Goal: Transaction & Acquisition: Purchase product/service

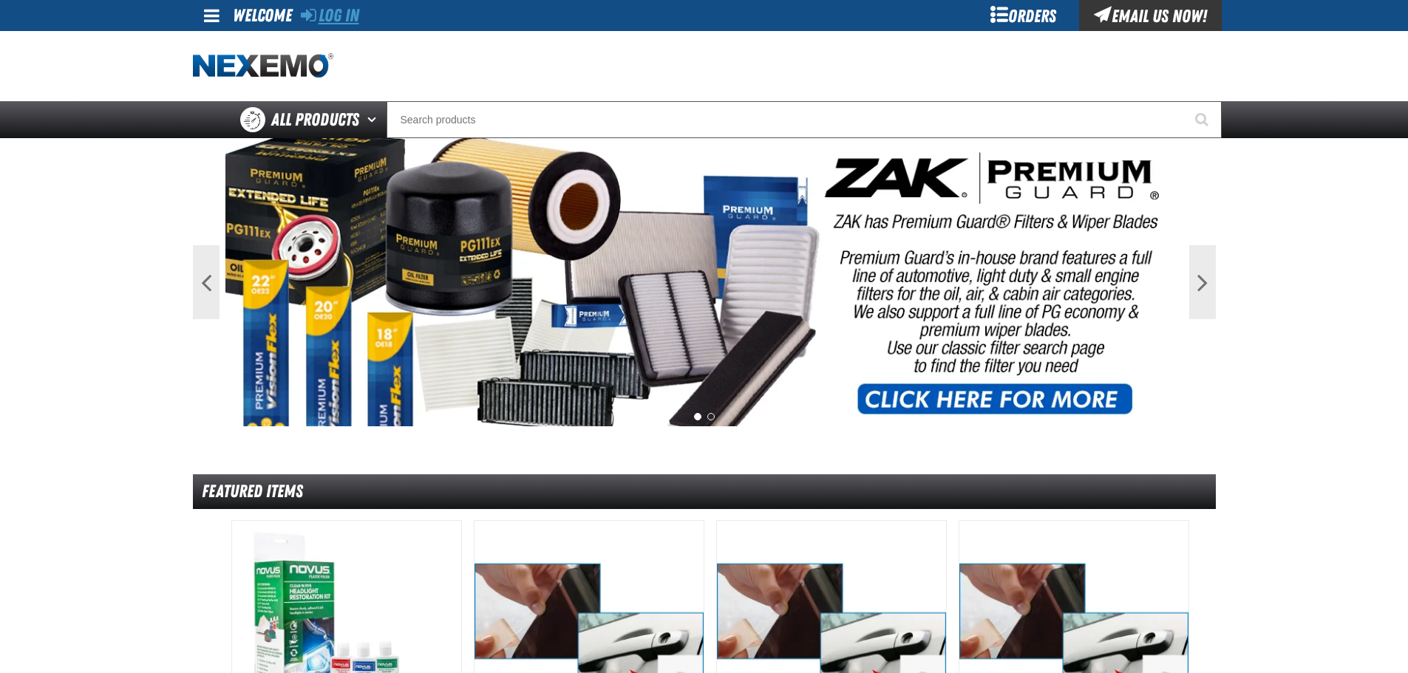
click at [341, 16] on link "Log In" at bounding box center [330, 15] width 58 height 21
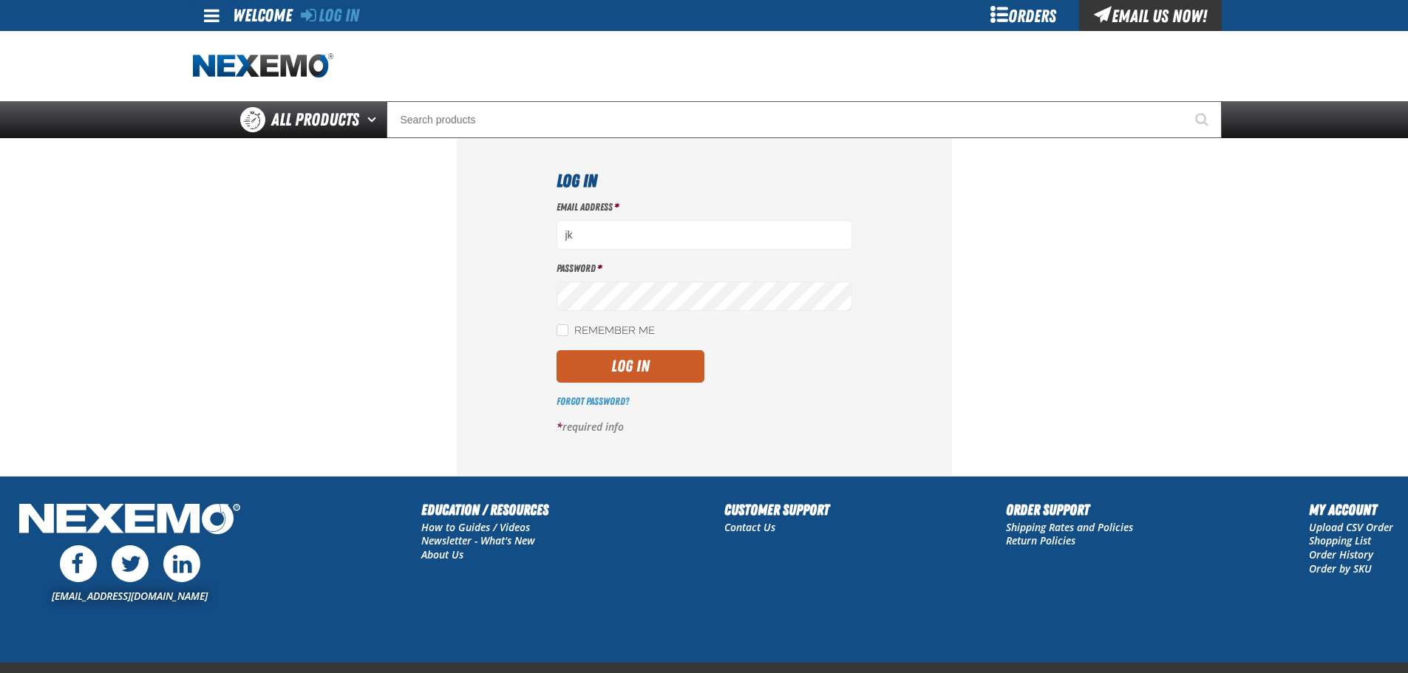
type input "jkemp@vtaig.com"
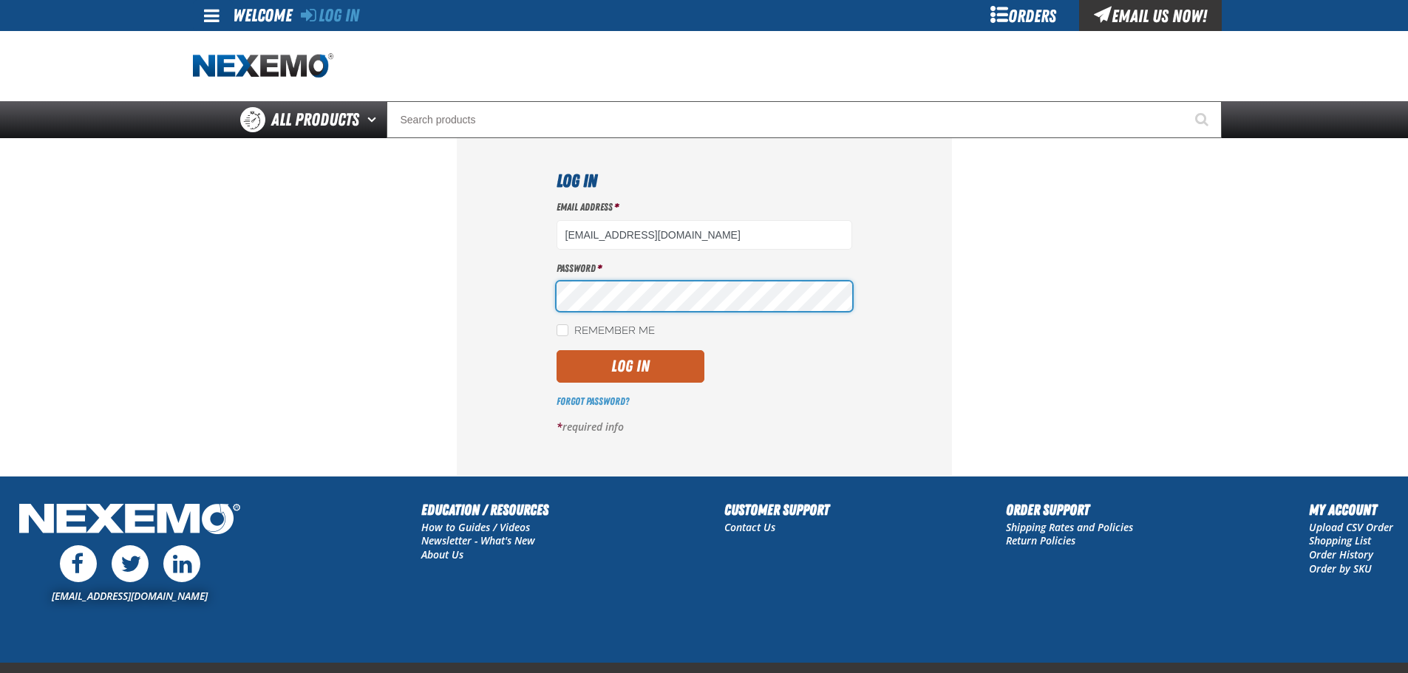
click at [556, 350] on button "Log In" at bounding box center [630, 366] width 148 height 33
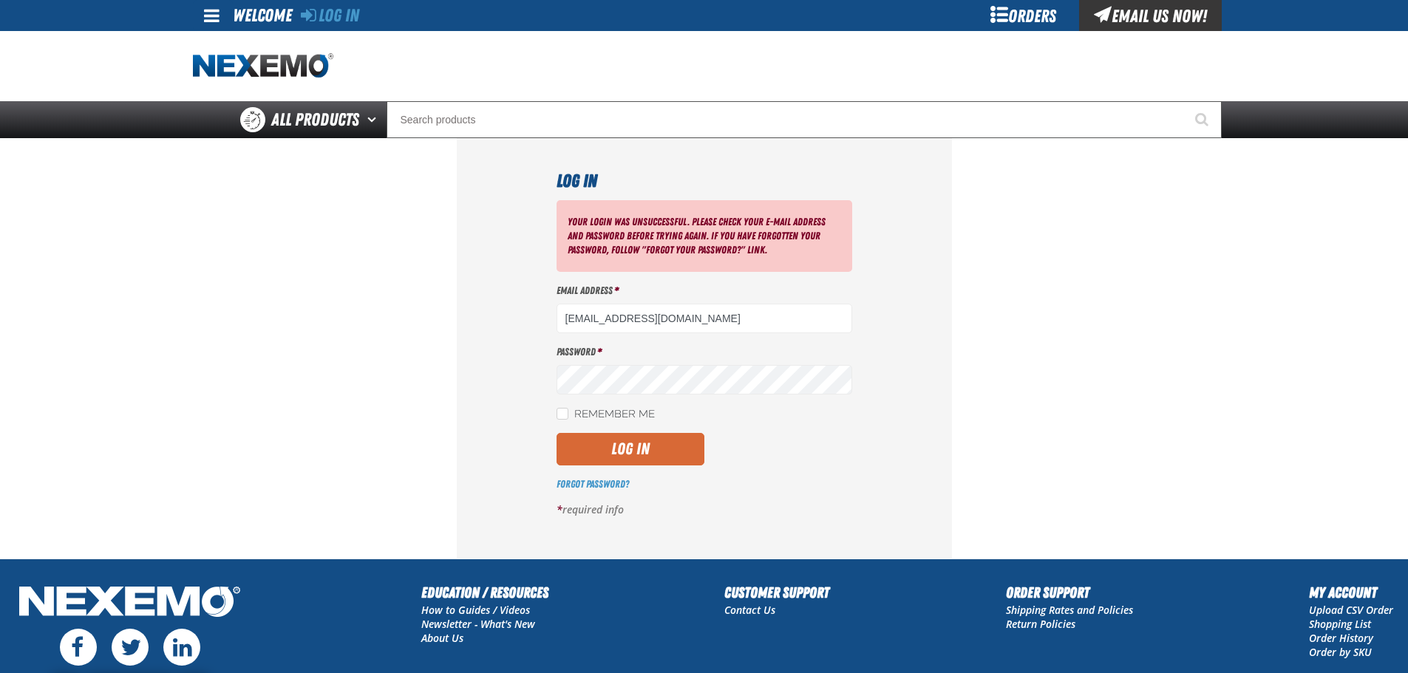
click at [633, 449] on button "Log In" at bounding box center [630, 449] width 148 height 33
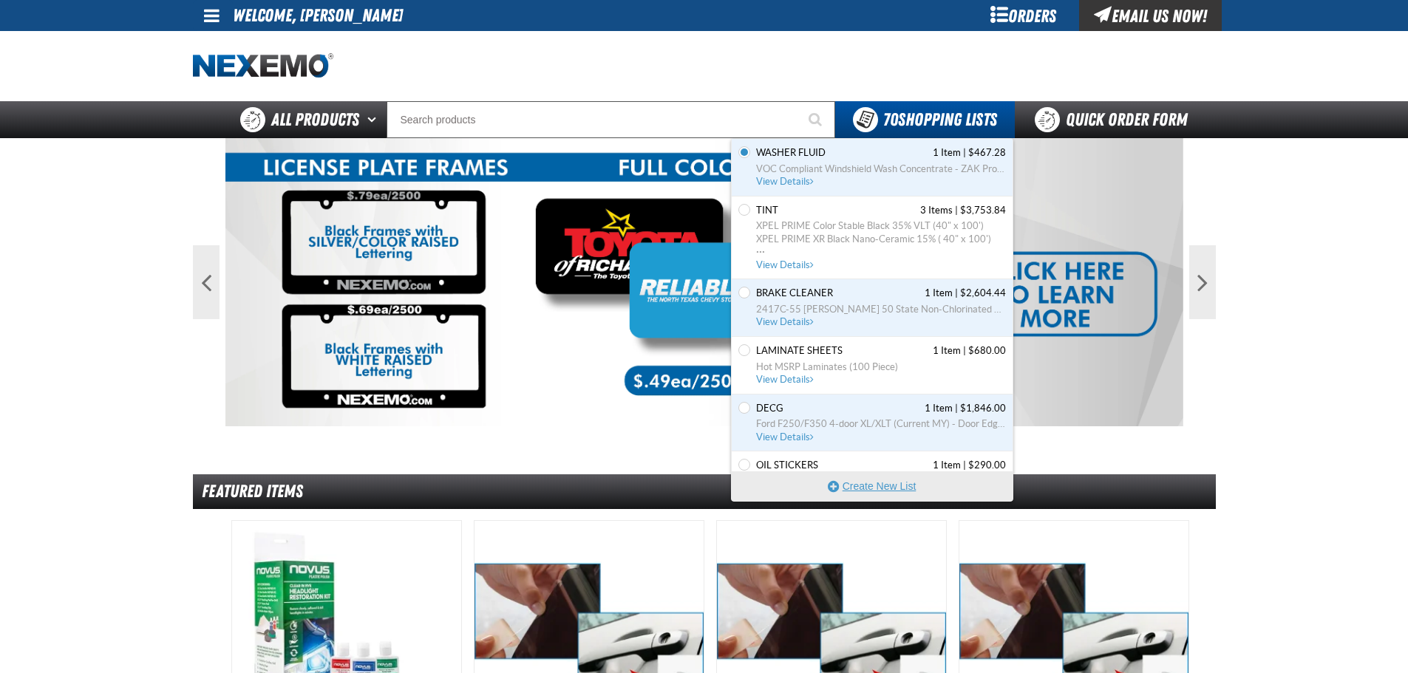
click at [864, 482] on button "Create New List" at bounding box center [872, 486] width 281 height 30
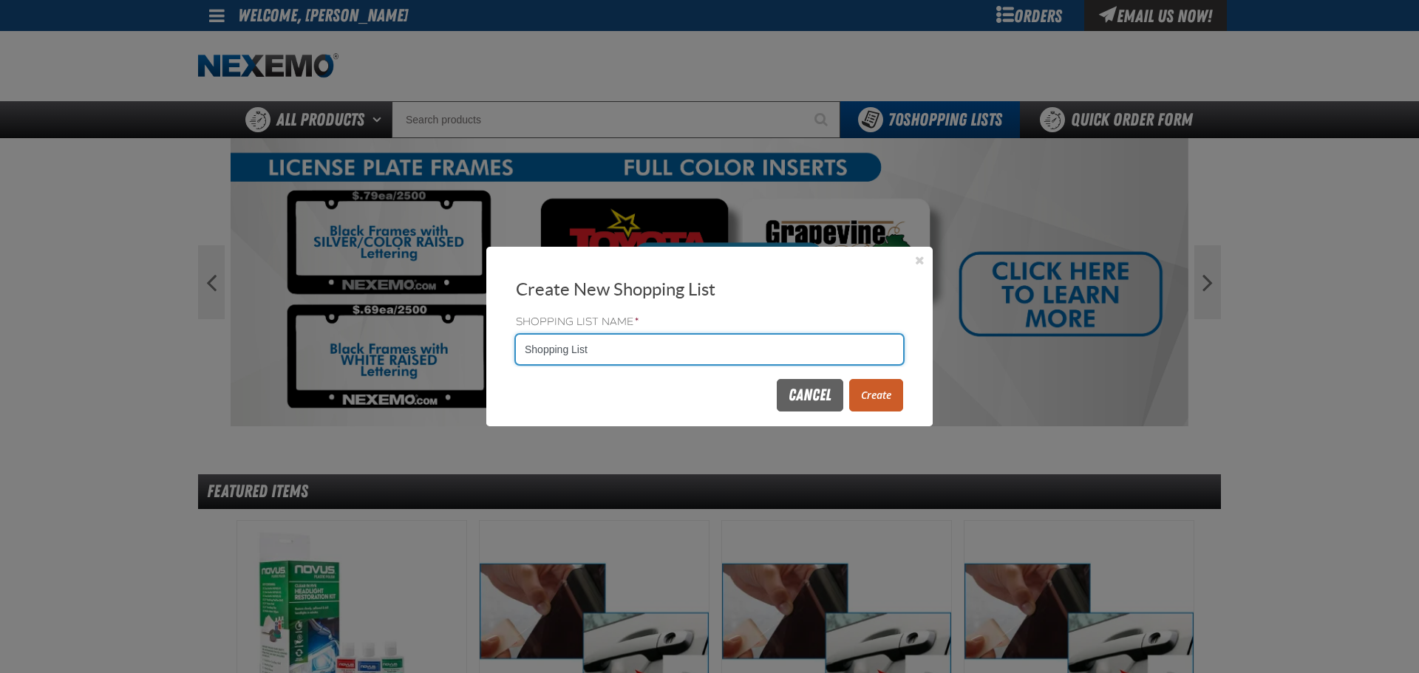
drag, startPoint x: 608, startPoint y: 342, endPoint x: 367, endPoint y: 308, distance: 243.3
type input "Gloves"
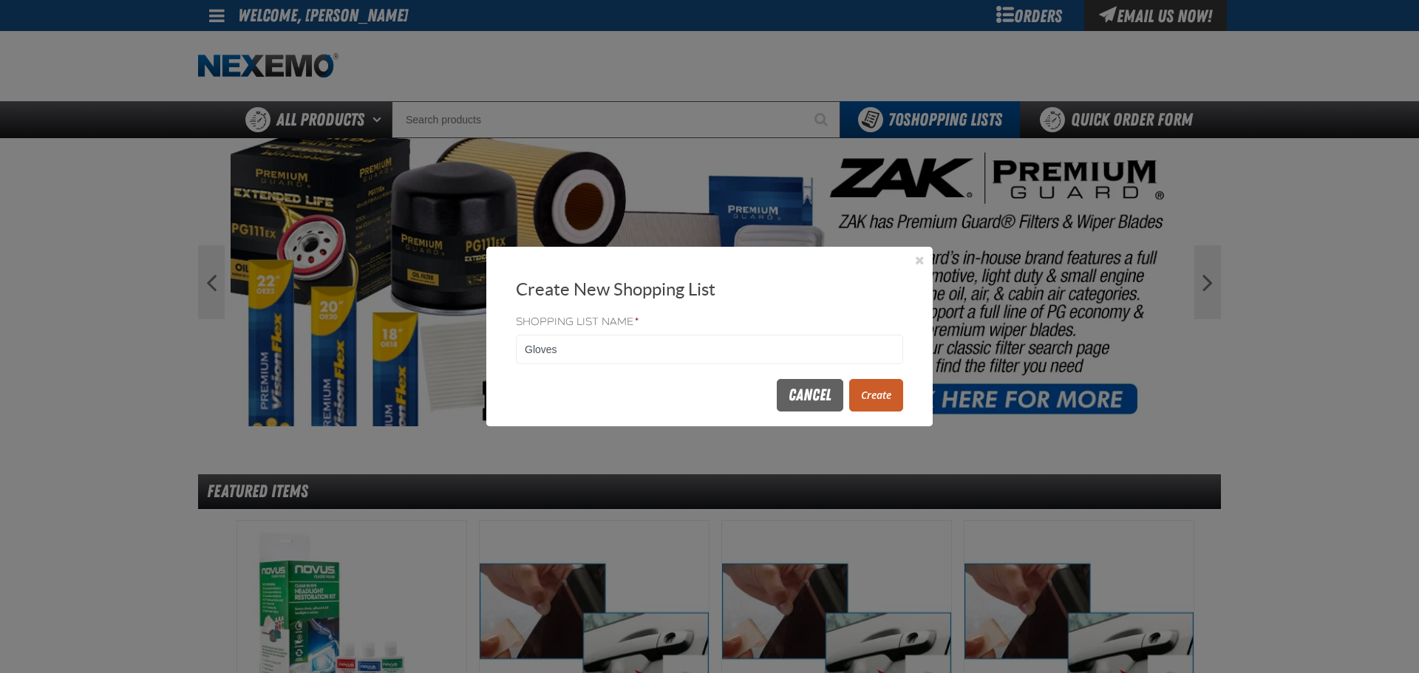
click at [879, 386] on button "Create" at bounding box center [876, 395] width 54 height 33
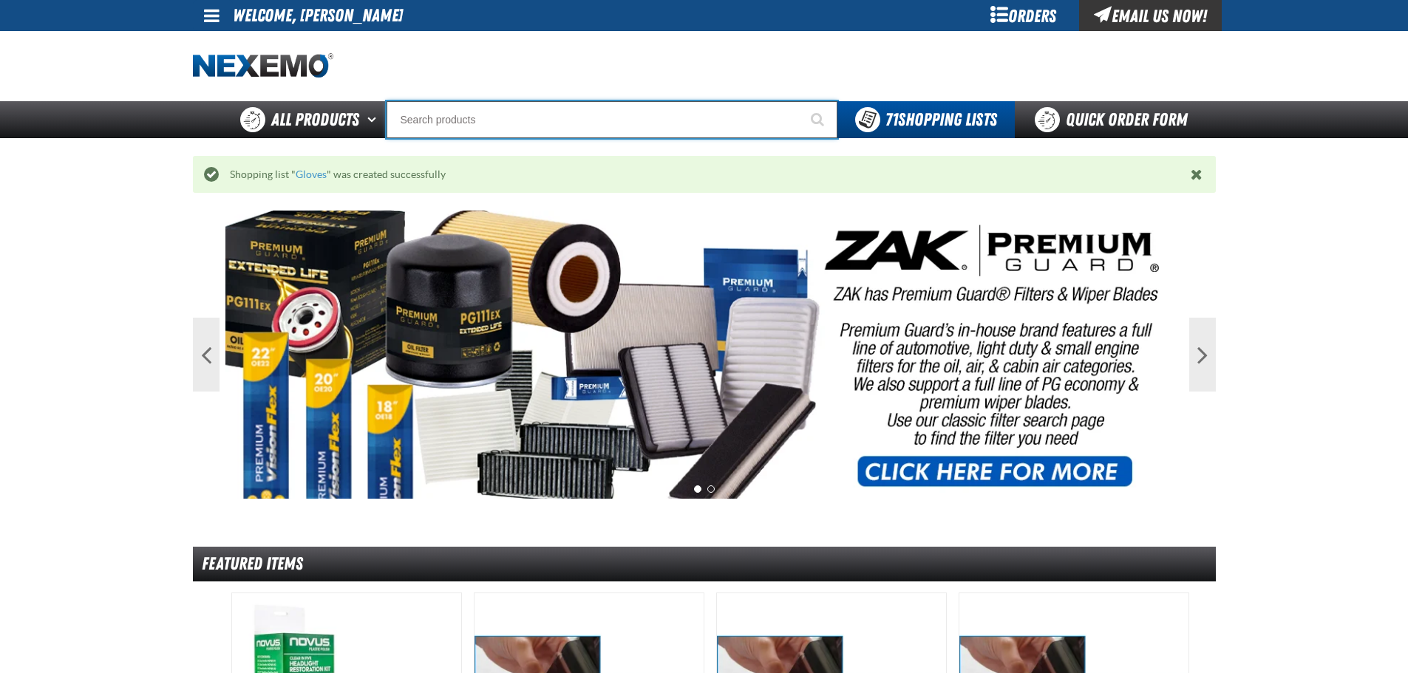
click at [426, 115] on input "Search" at bounding box center [611, 119] width 451 height 37
type input "d"
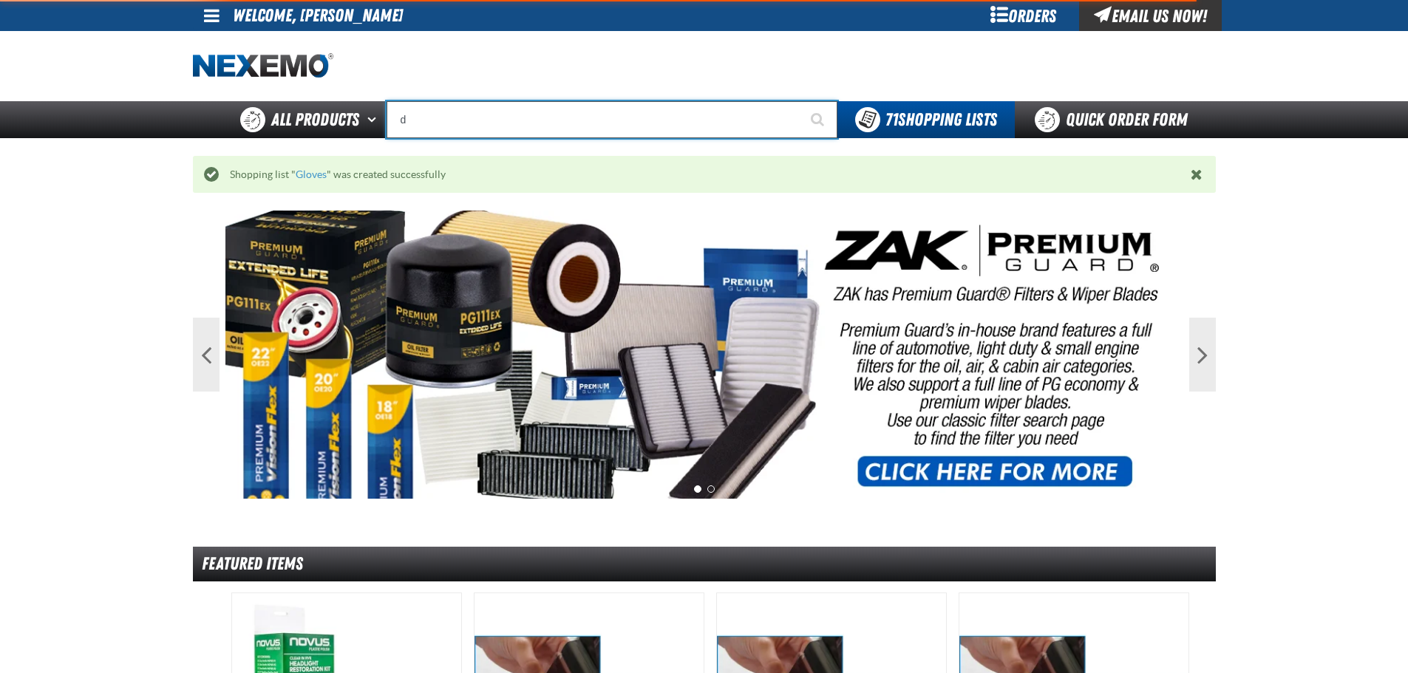
type input "d Alkaline Battery 1.5 Volt (ph)"
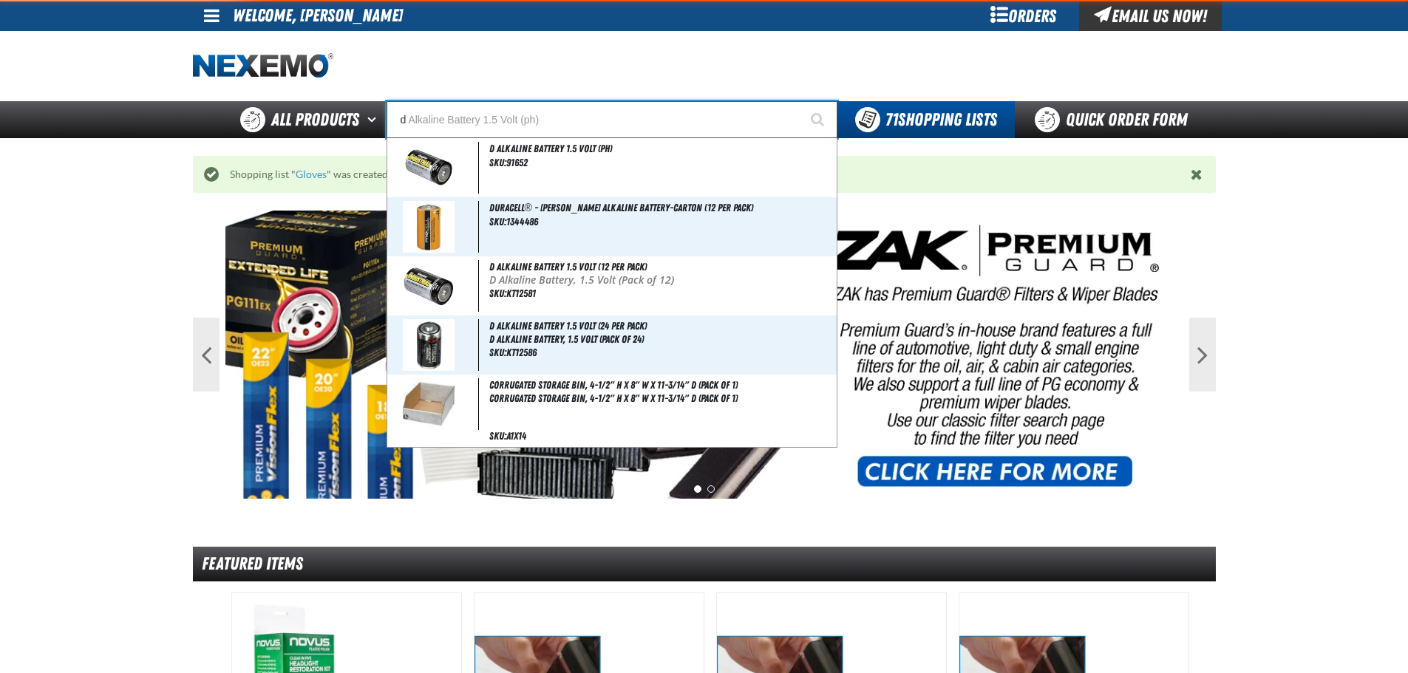
type input "dh"
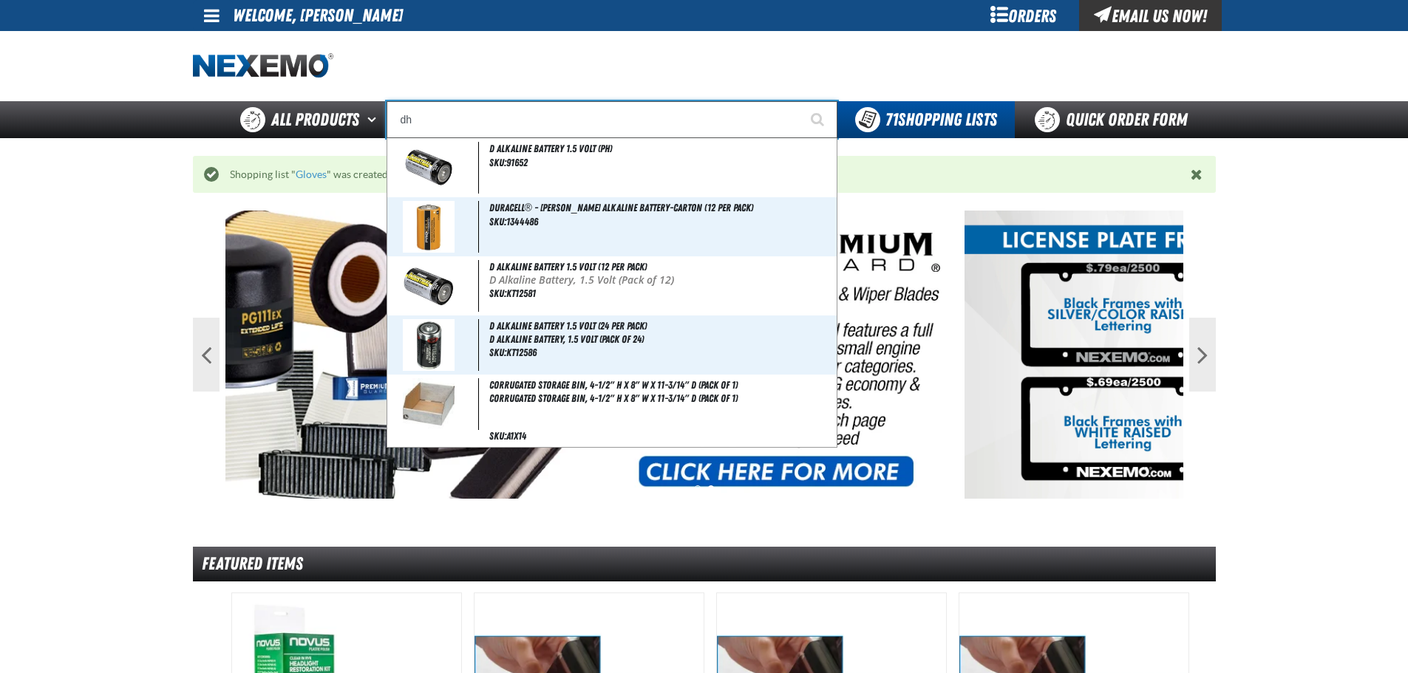
type input "dhC Deluxe Battery Tester"
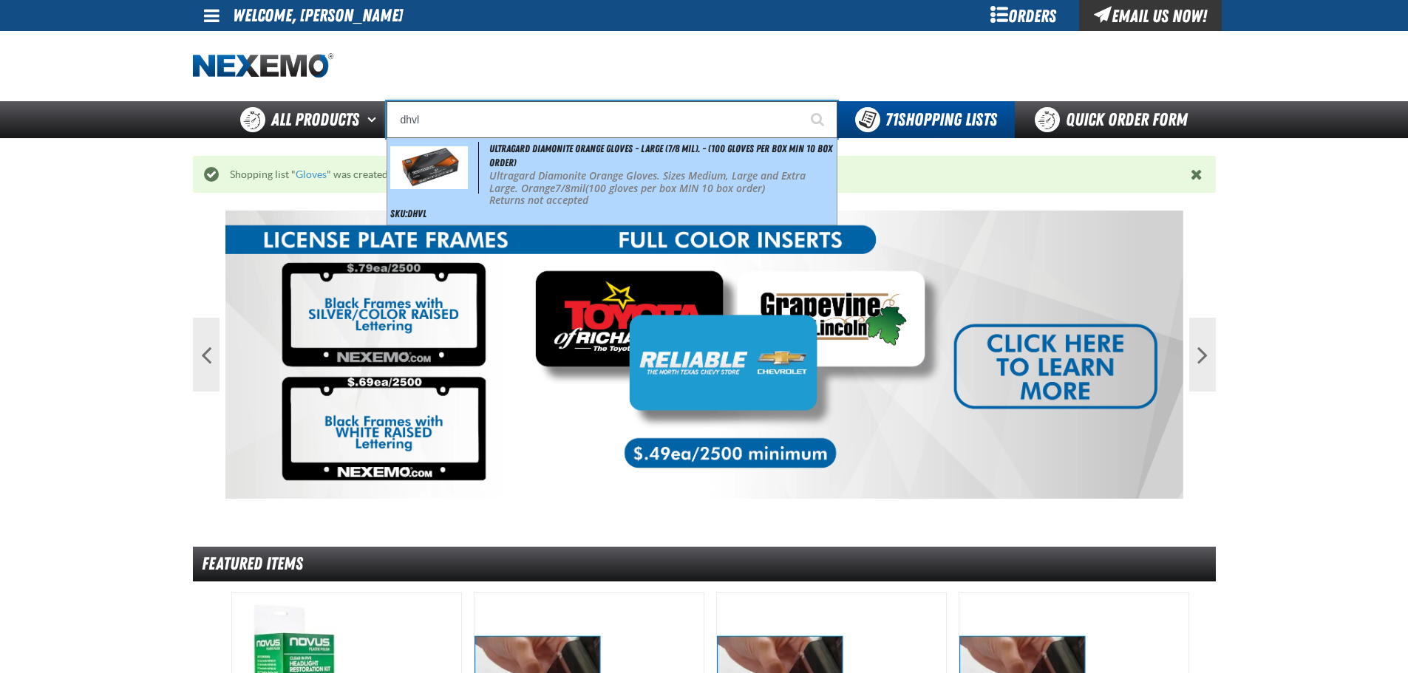
click at [540, 163] on div "Ultragard Diamonite Orange Gloves - Large (7/8 mil). - (100 gloves per box MIN …" at bounding box center [611, 181] width 449 height 86
type input "Ultragard Diamonite Orange Gloves - Large (7/8 mil). - (100 gloves per box MIN …"
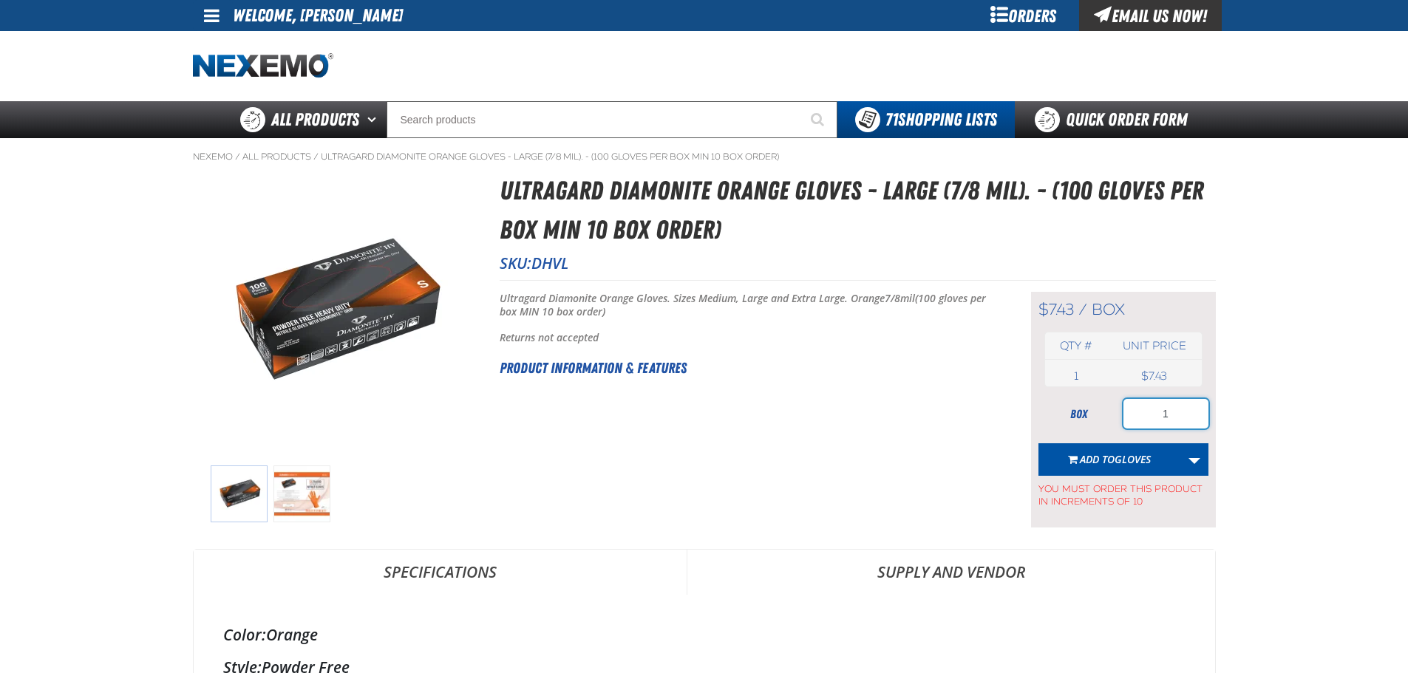
drag, startPoint x: 1186, startPoint y: 411, endPoint x: 1134, endPoint y: 414, distance: 51.8
click at [1138, 414] on input "1" at bounding box center [1165, 414] width 85 height 30
type input "20"
click at [1103, 452] on button "Add to Gloves" at bounding box center [1109, 459] width 143 height 33
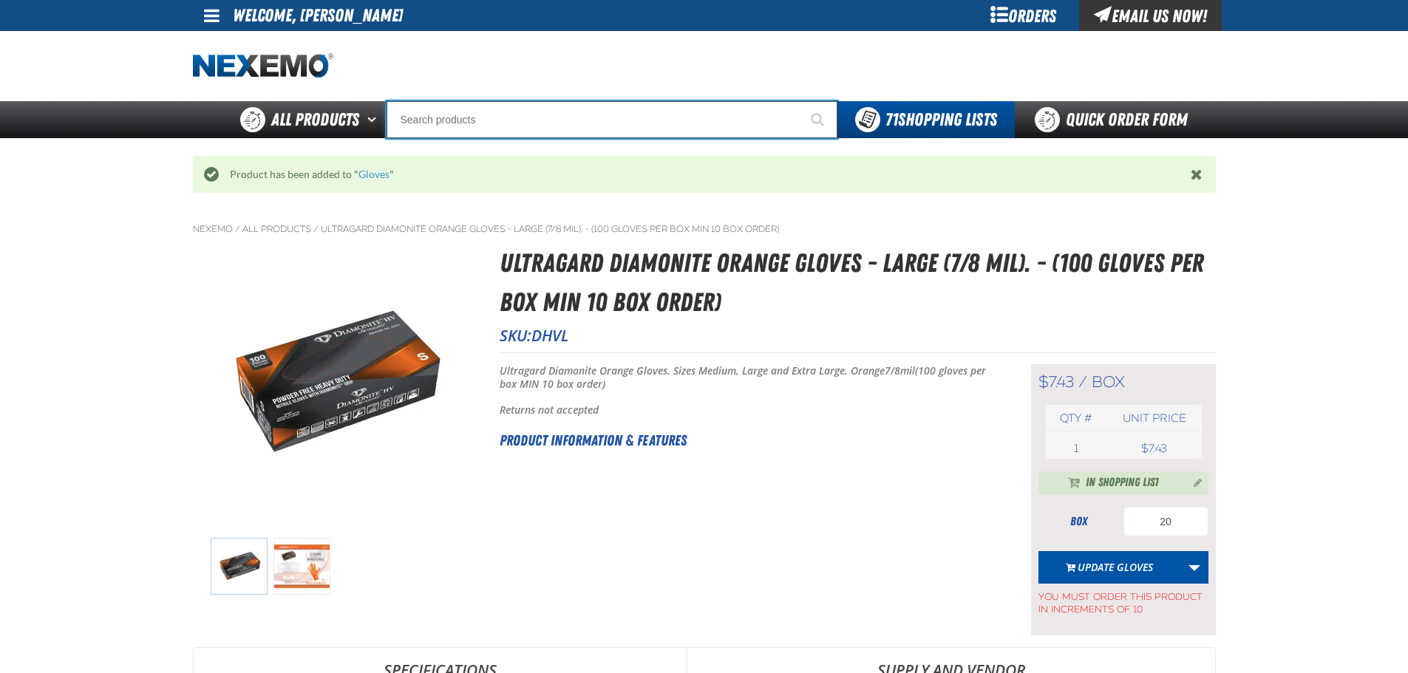
click at [431, 126] on input "Search" at bounding box center [611, 119] width 451 height 37
type input "d"
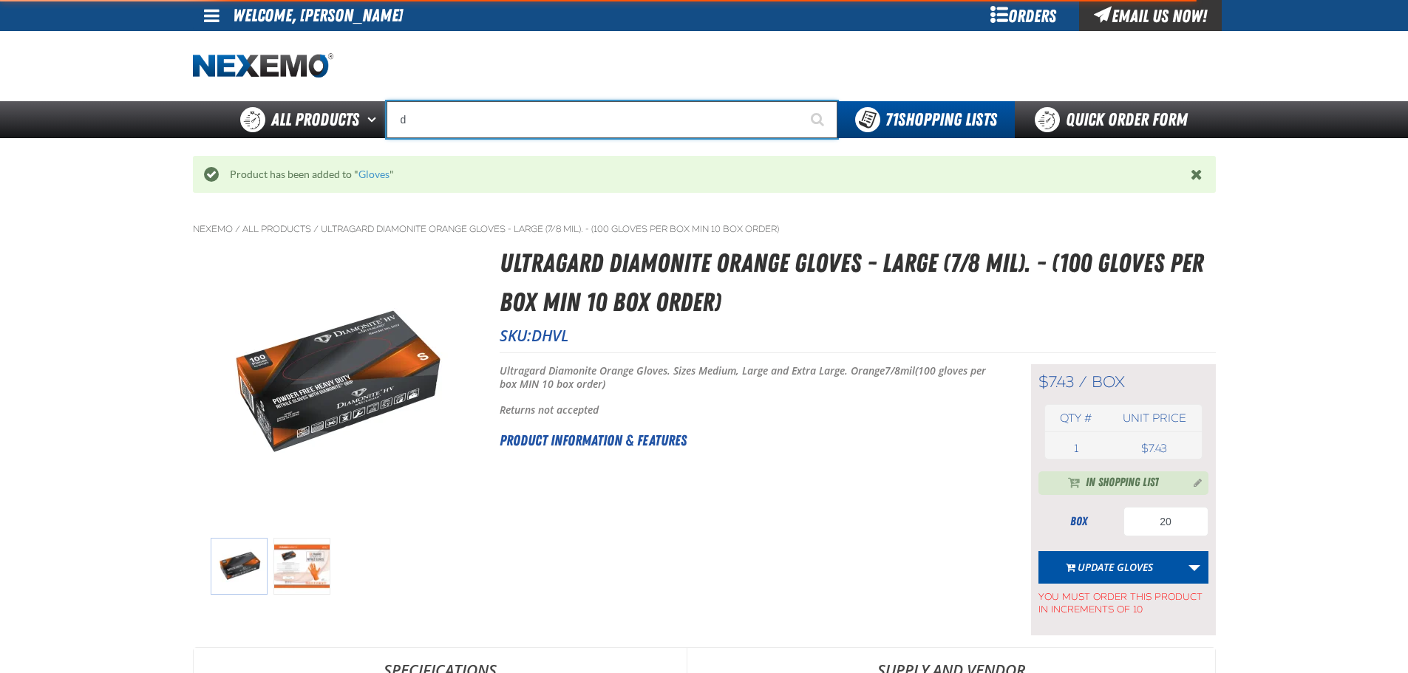
type input "d Alkaline Battery 1.5 Volt (ph)"
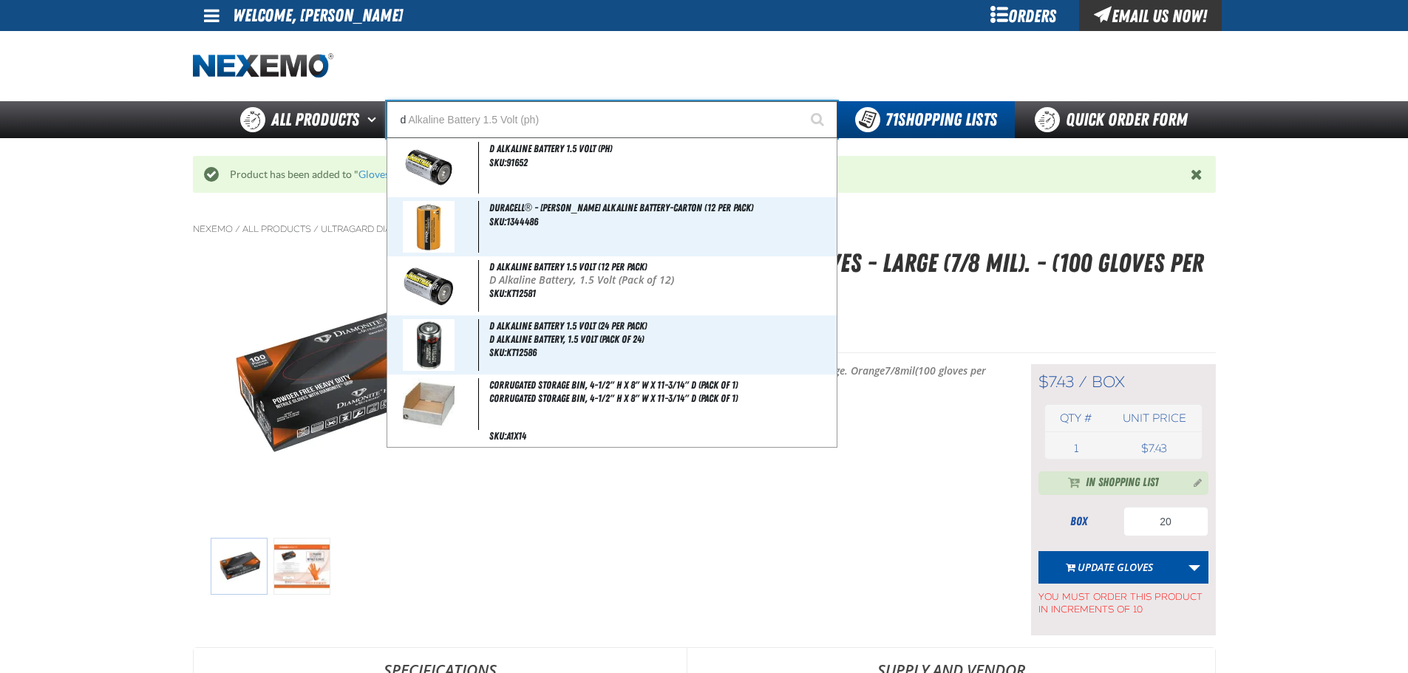
type input "dh"
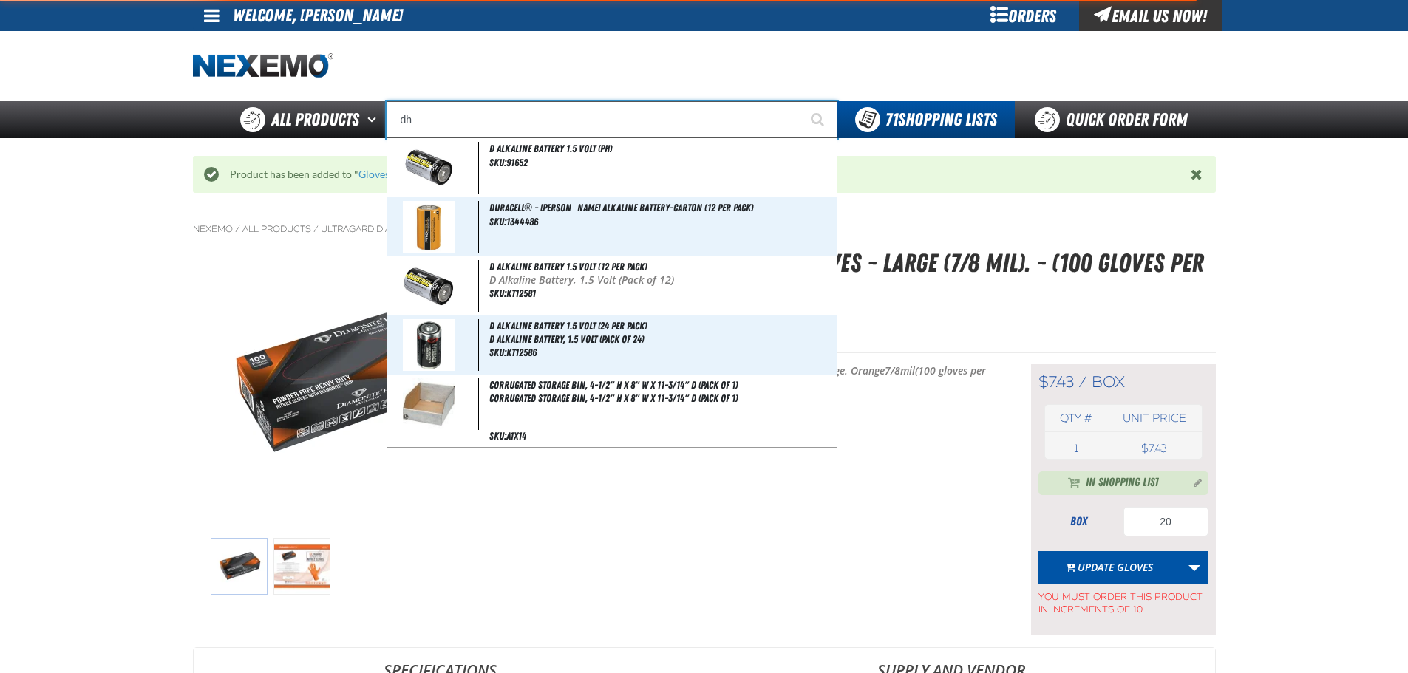
type input "dhC Deluxe Battery Tester"
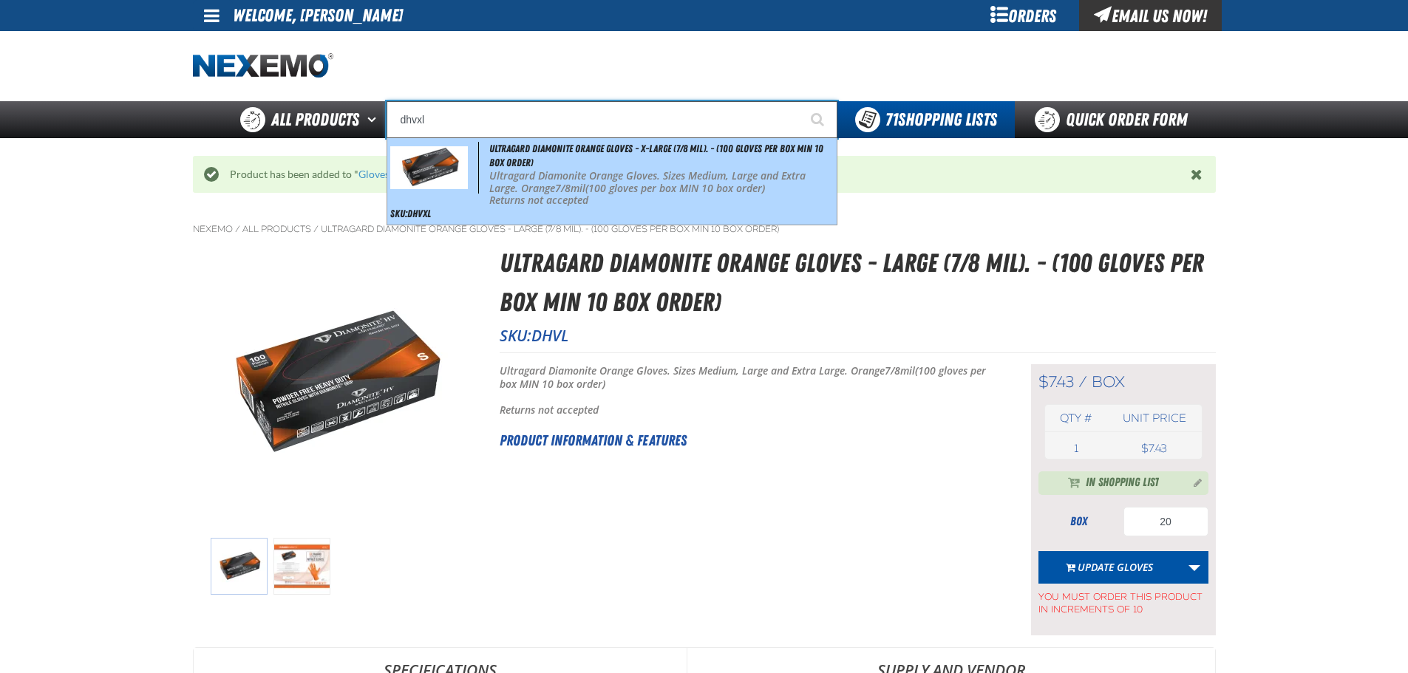
click at [537, 180] on p "Ultragard Diamonite Orange Gloves. Sizes Medium, Large and Extra Large. Orange …" at bounding box center [661, 182] width 344 height 25
type input "Ultragard Diamonite Orange Gloves - X-Large (7/8 mil). - (100 gloves per box MI…"
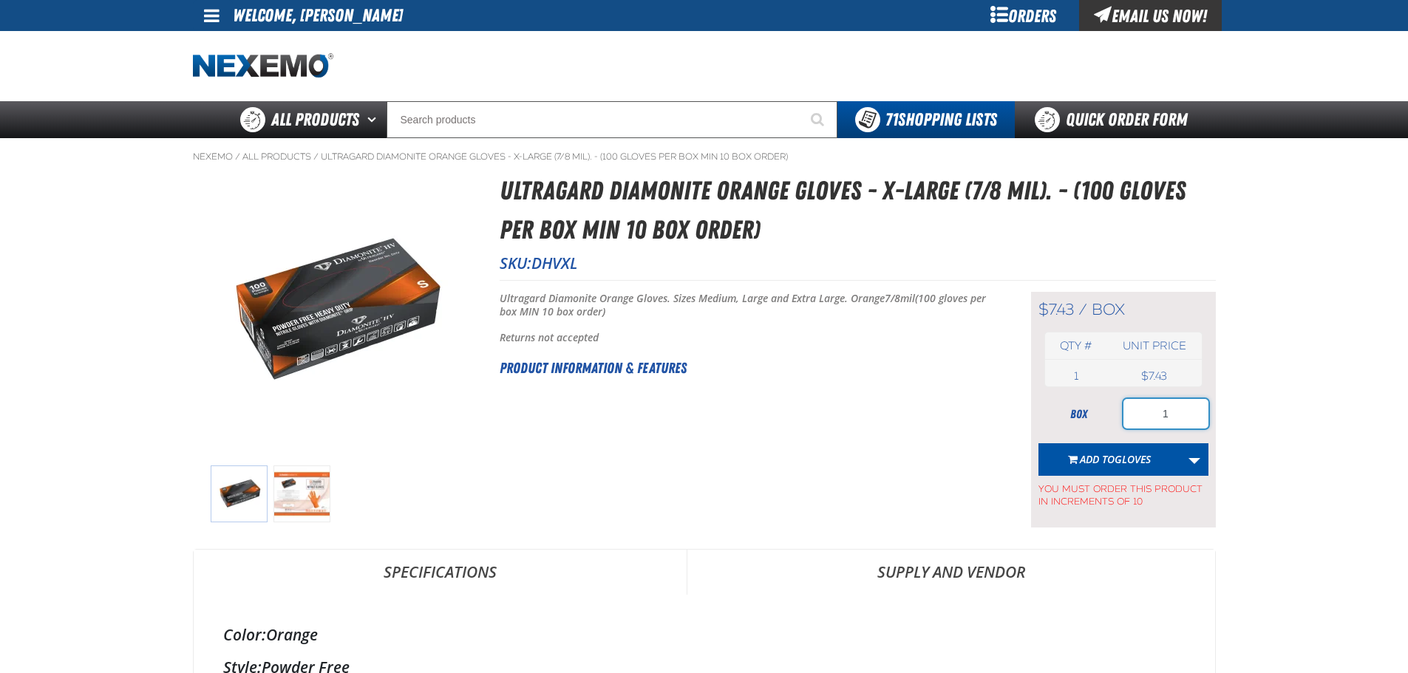
drag, startPoint x: 1160, startPoint y: 412, endPoint x: 1247, endPoint y: 411, distance: 87.2
type input "20"
click at [1112, 456] on span "Add to Gloves" at bounding box center [1115, 459] width 71 height 14
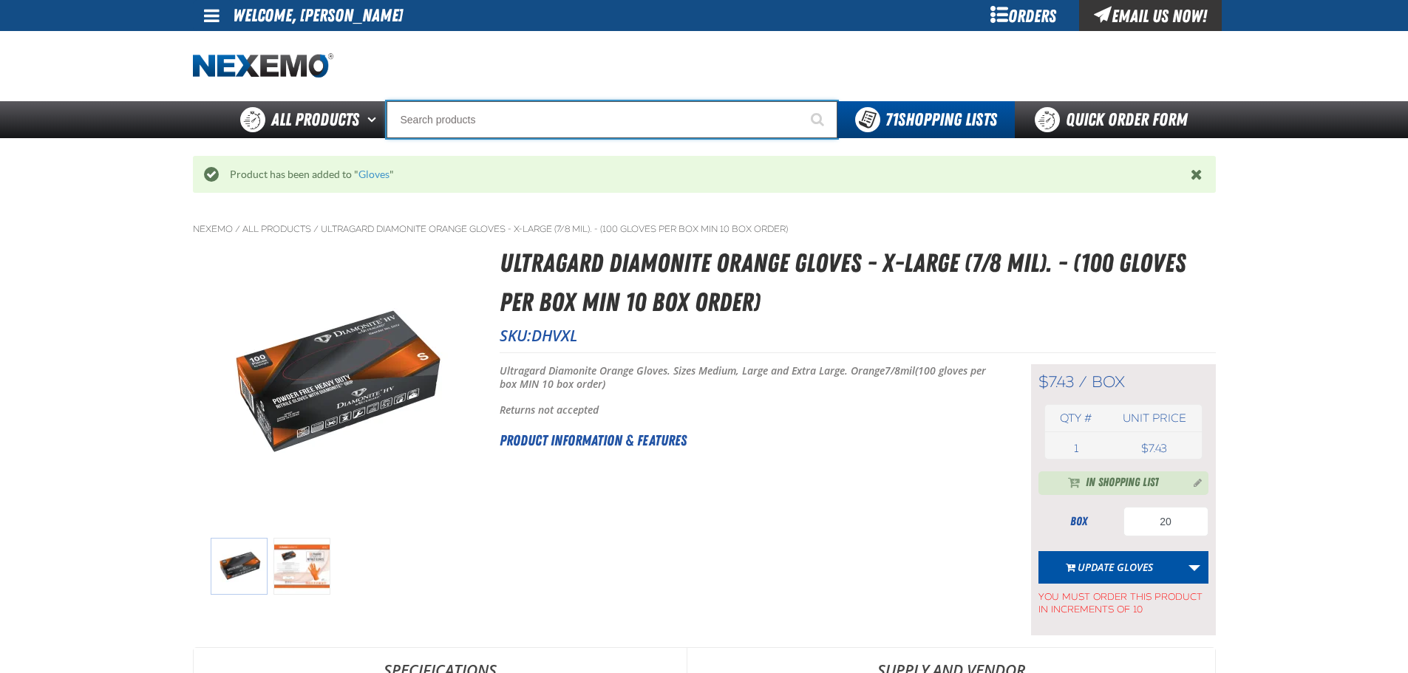
click at [480, 117] on input "Search" at bounding box center [611, 119] width 451 height 37
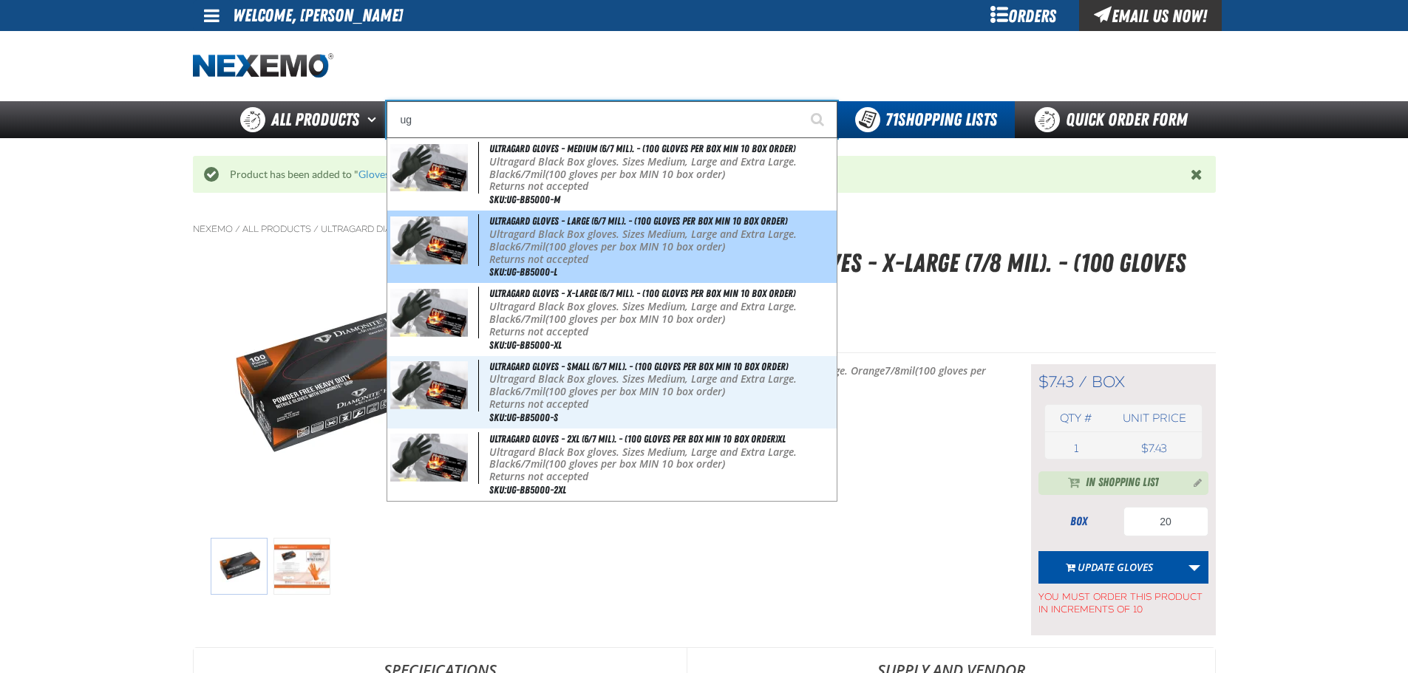
click at [556, 245] on p "Ultragard Black Box gloves. Sizes Medium, Large and Extra Large. Black 6/7mil (…" at bounding box center [661, 240] width 344 height 25
type input "Ultragard gloves - Large (6/7 mil). - (100 gloves per box MIN 10 box order)"
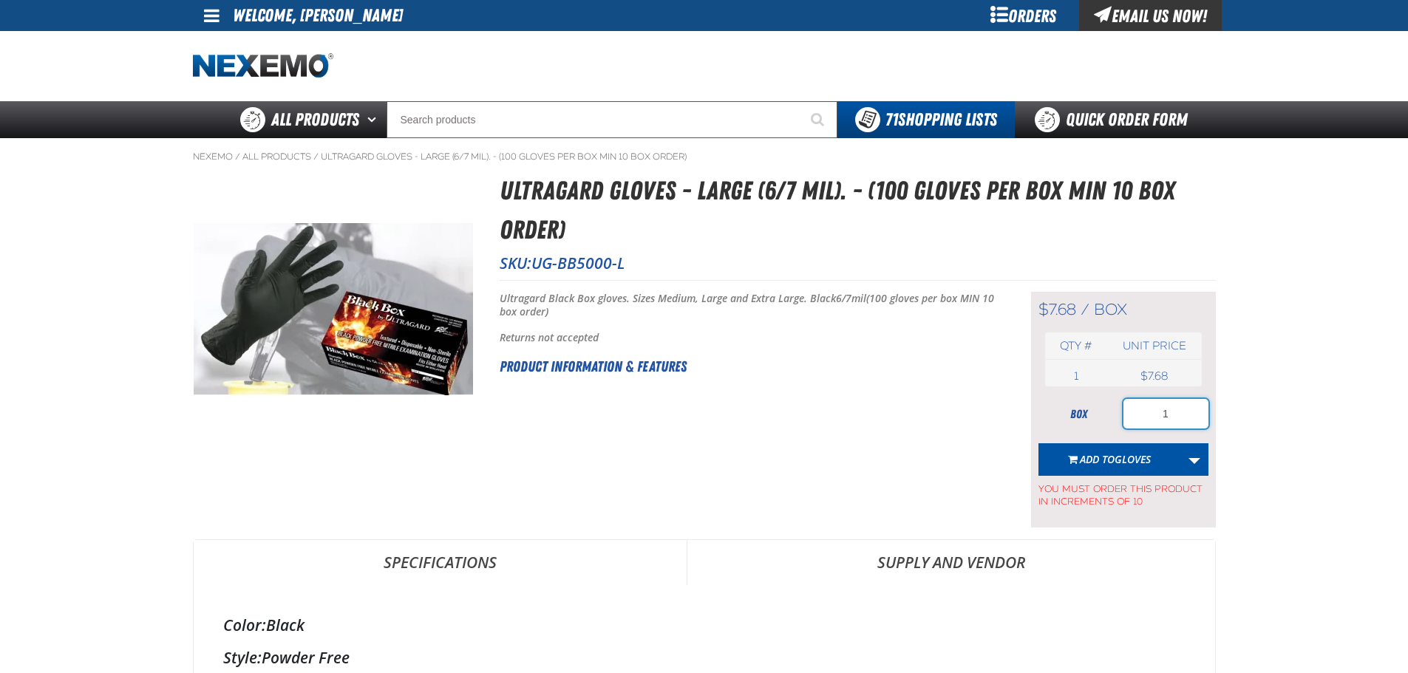
drag, startPoint x: 1160, startPoint y: 408, endPoint x: 1241, endPoint y: 401, distance: 80.9
click at [1210, 409] on div "$7.68 / box box Qty # Unit price 1 box USD box" at bounding box center [1123, 410] width 185 height 236
type input "50"
click at [1120, 454] on span "Gloves" at bounding box center [1132, 459] width 36 height 14
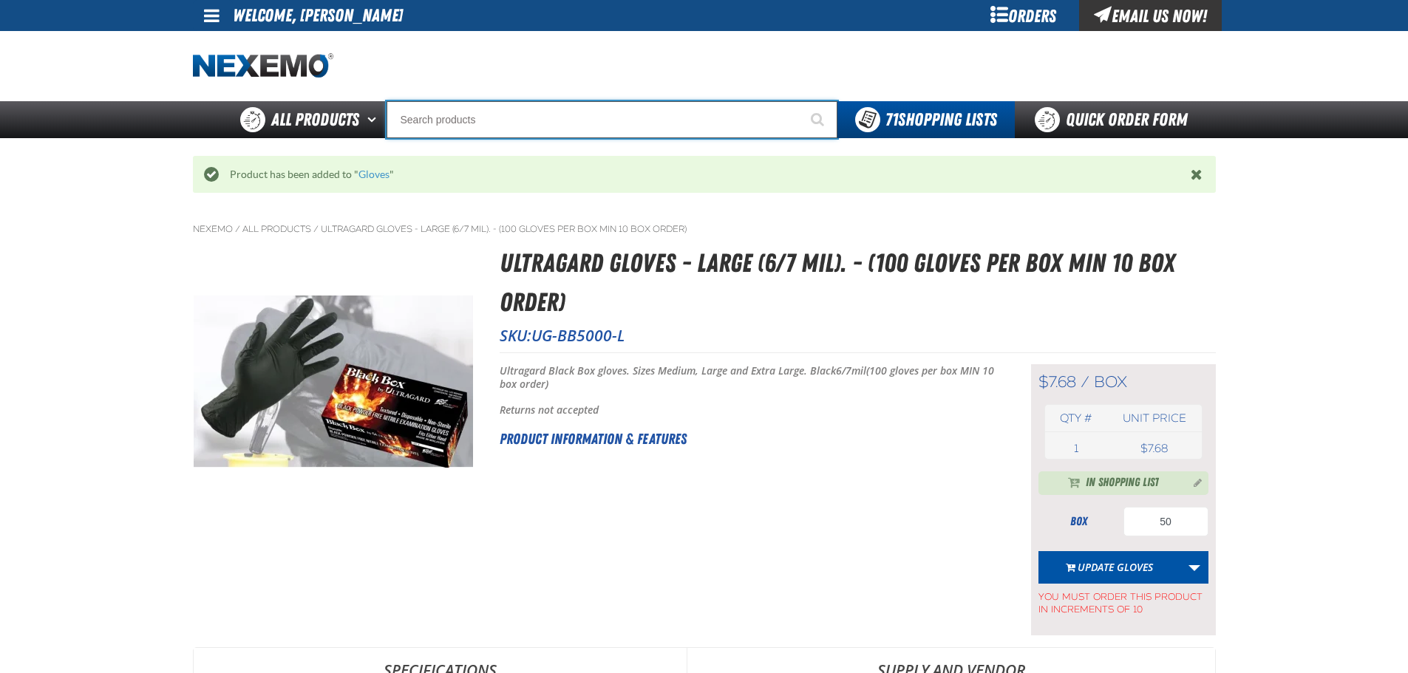
click at [432, 121] on input "Search" at bounding box center [611, 119] width 451 height 37
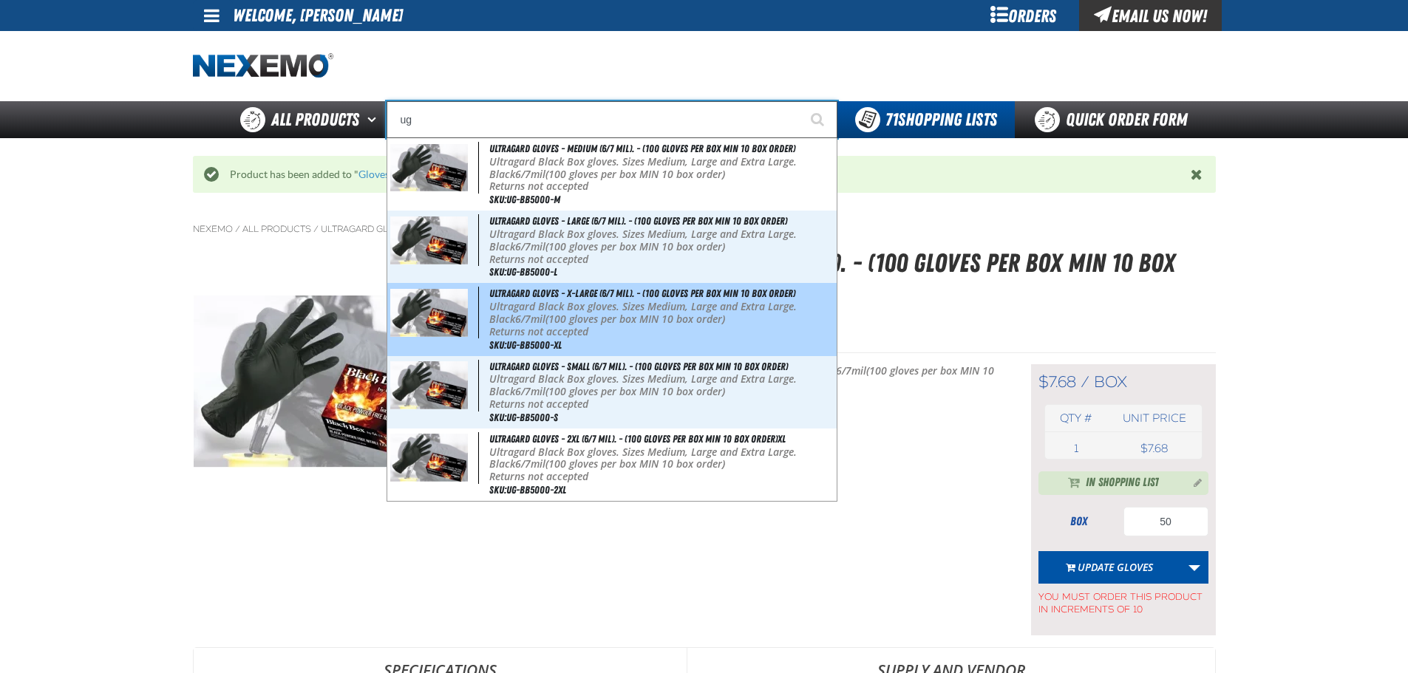
click at [589, 304] on p "Ultragard Black Box gloves. Sizes Medium, Large and Extra Large. Black 6/7mil (…" at bounding box center [661, 313] width 344 height 25
type input "Ultragard gloves - X-Large (6/7 mil). - (100 gloves per box MIN 10 box order)"
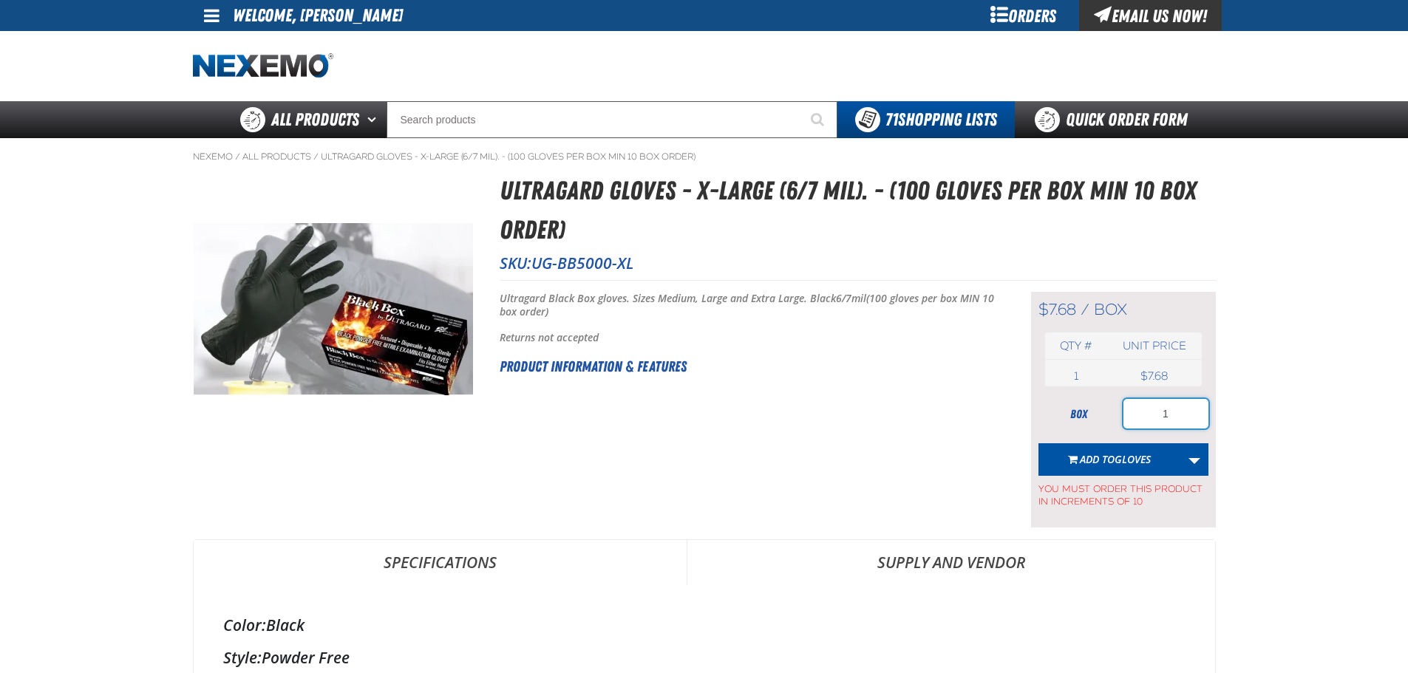
drag, startPoint x: 1158, startPoint y: 415, endPoint x: 1235, endPoint y: 395, distance: 79.4
type input "50"
click at [1083, 454] on span "Add to Gloves" at bounding box center [1115, 459] width 71 height 14
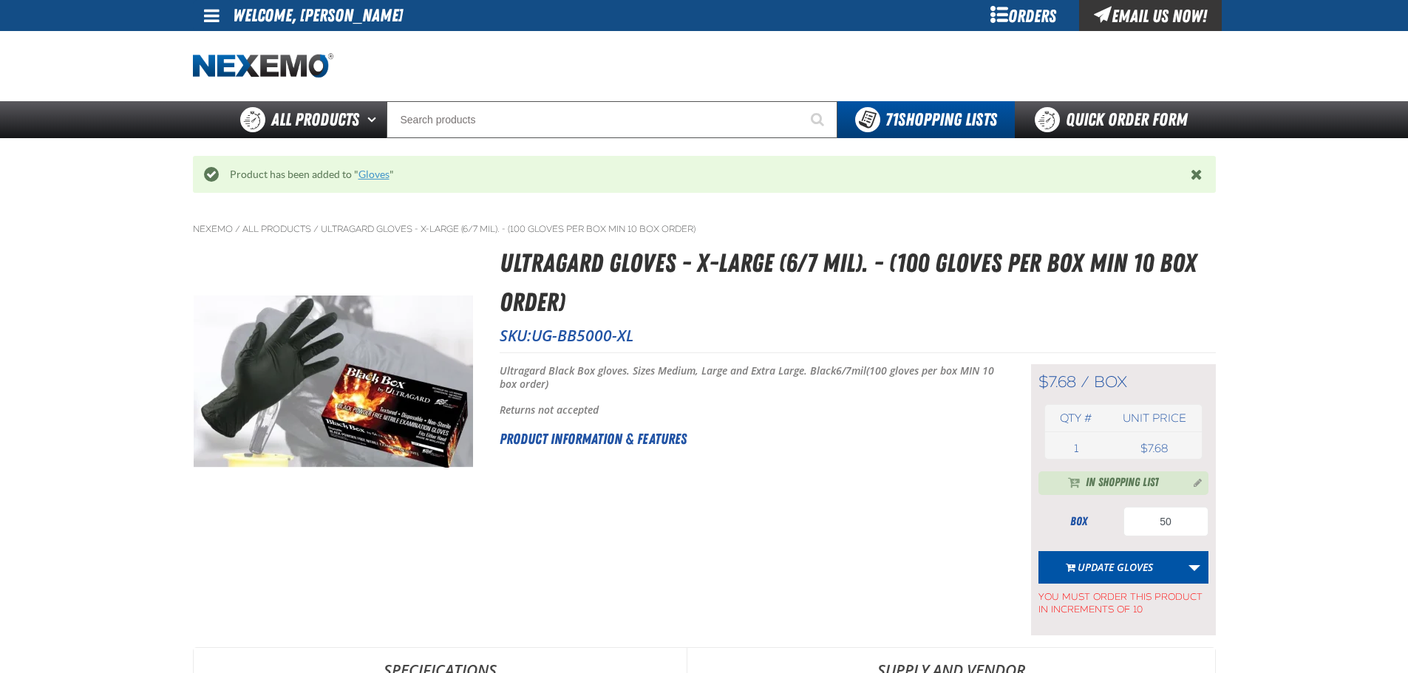
click at [374, 174] on link "Gloves" at bounding box center [373, 174] width 31 height 12
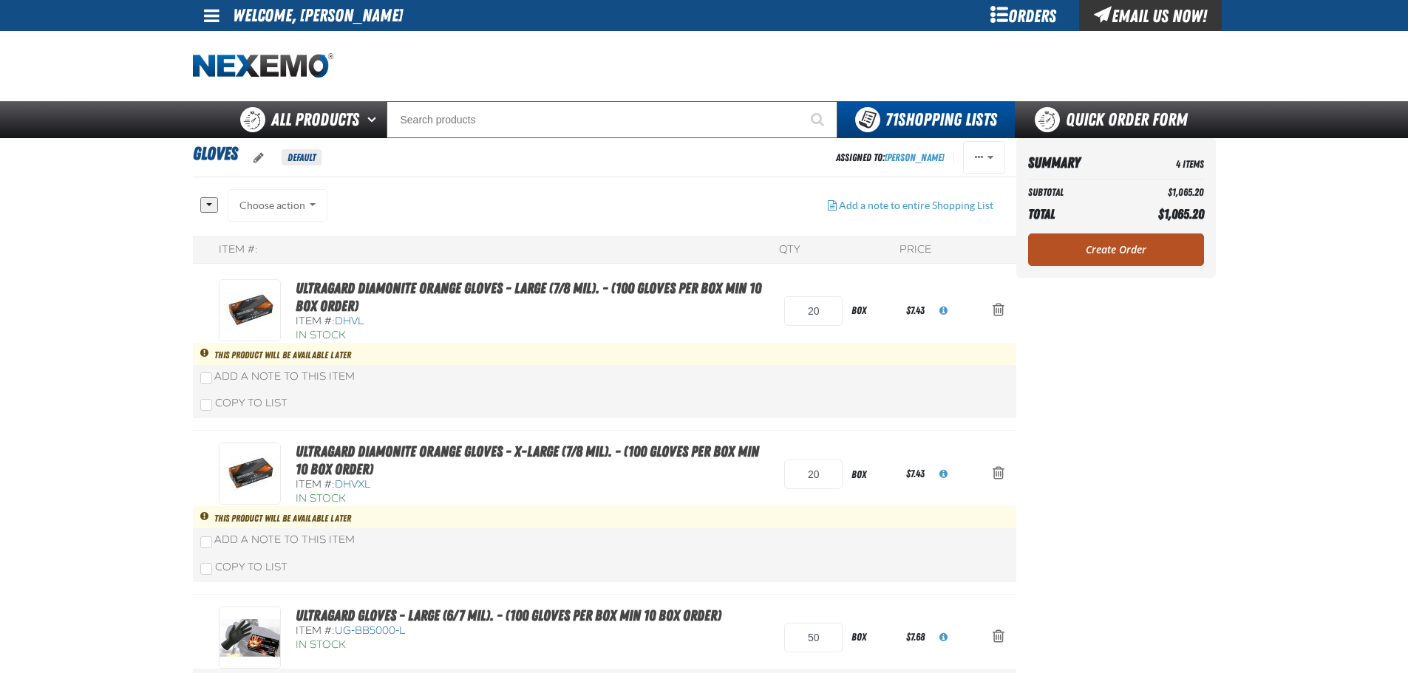
click at [1120, 242] on link "Create Order" at bounding box center [1116, 250] width 176 height 33
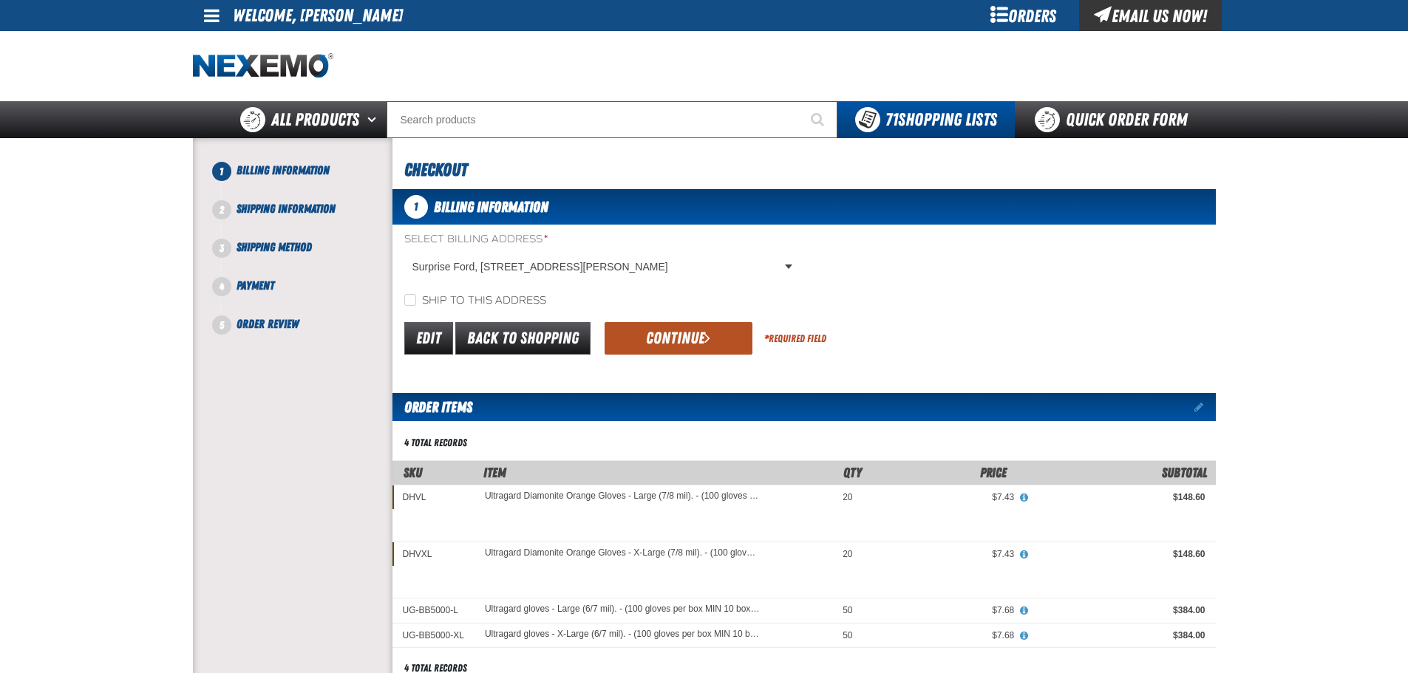
click at [655, 337] on button "Continue" at bounding box center [678, 338] width 148 height 33
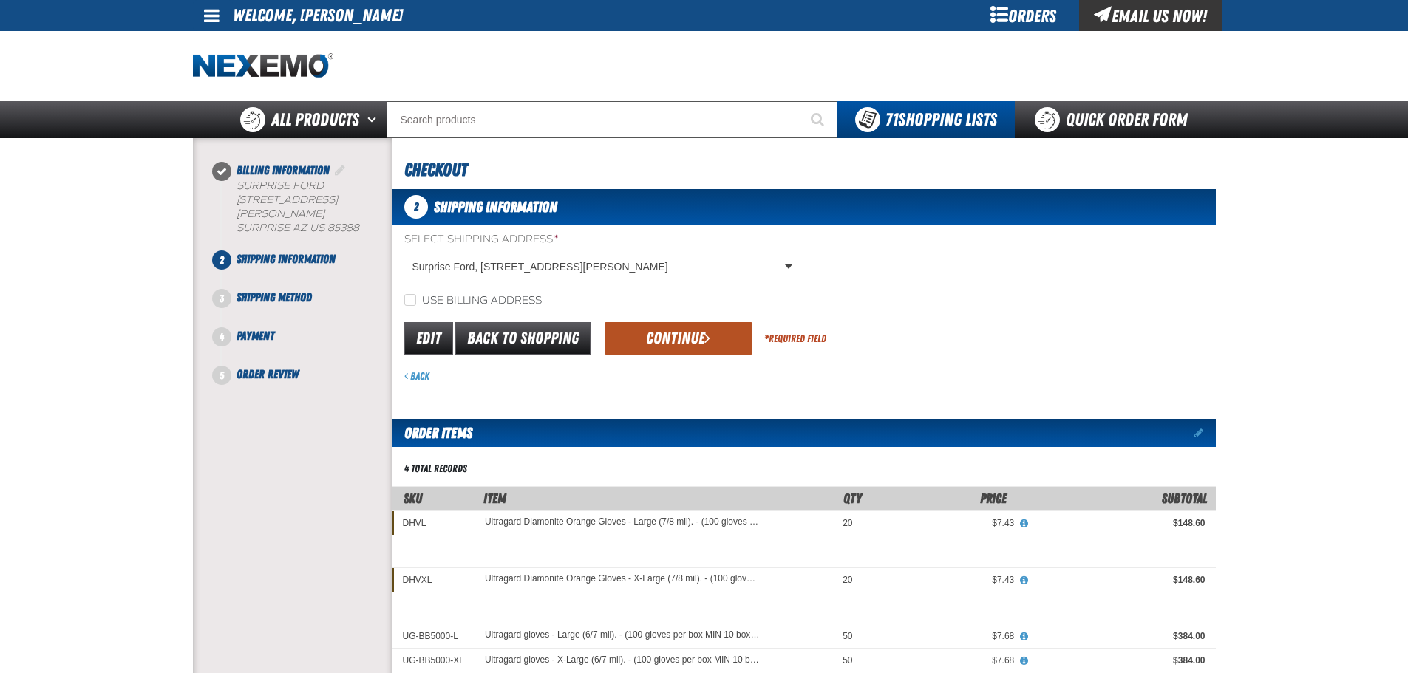
click at [640, 336] on button "Continue" at bounding box center [678, 338] width 148 height 33
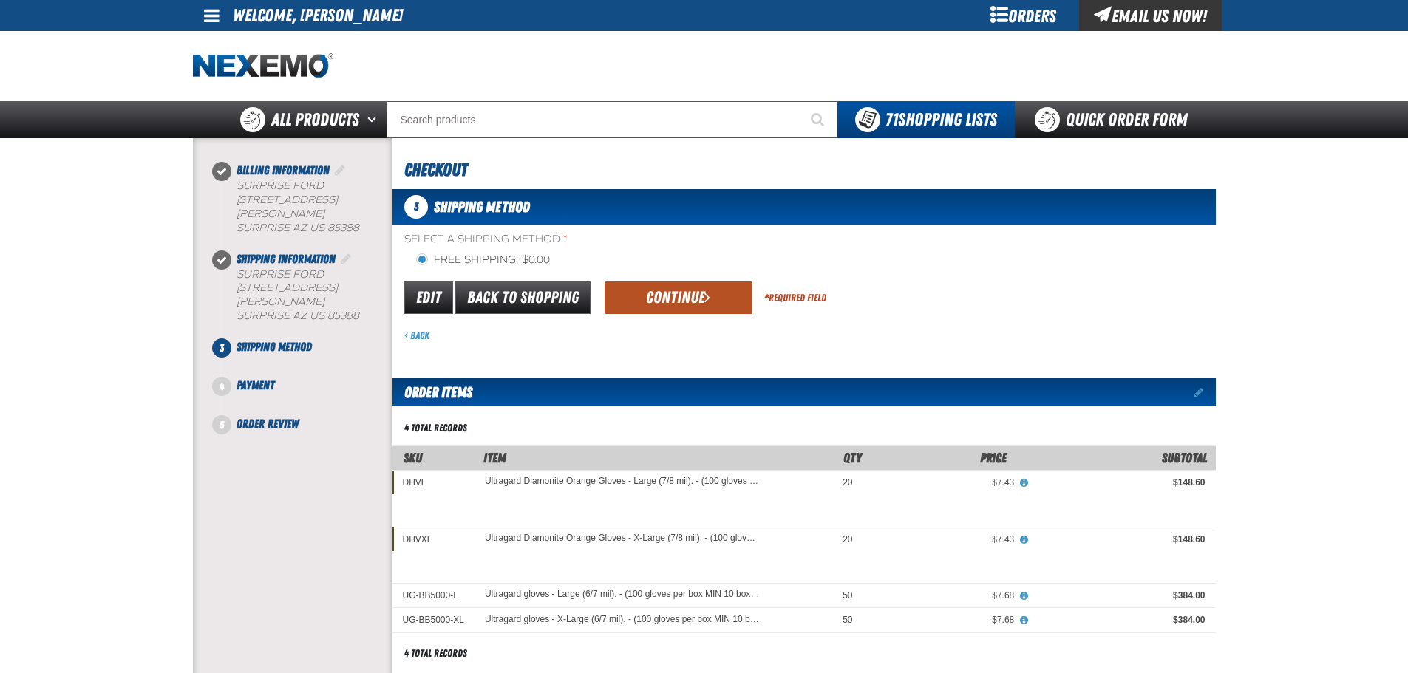
click at [673, 297] on button "Continue" at bounding box center [678, 298] width 148 height 33
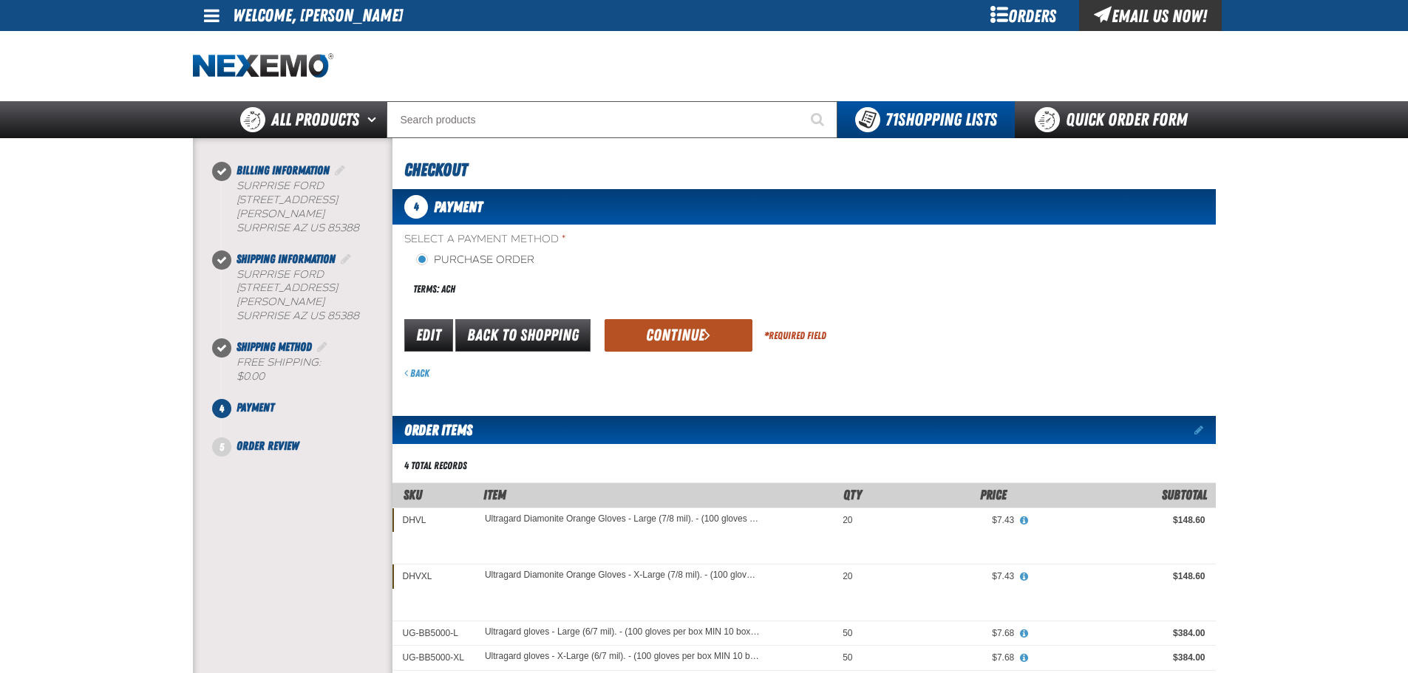
click at [687, 335] on button "Continue" at bounding box center [678, 335] width 148 height 33
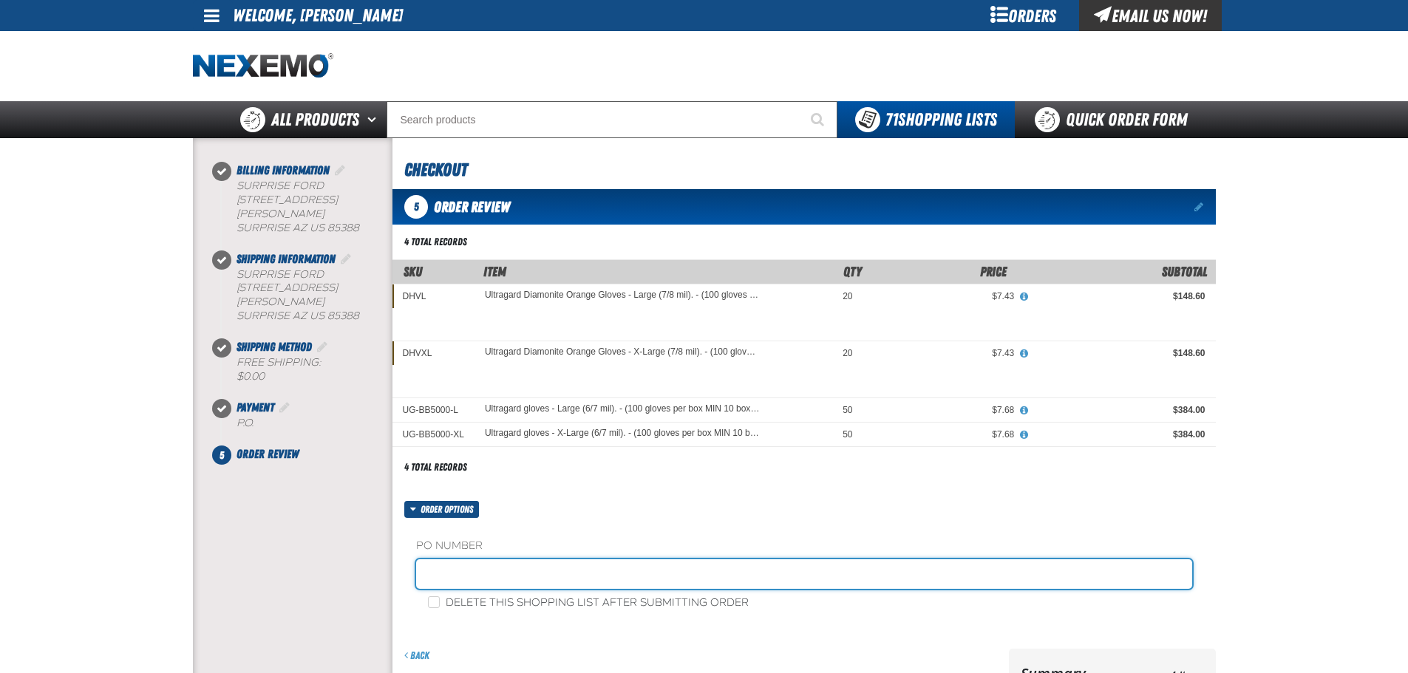
click at [422, 570] on input "text" at bounding box center [804, 574] width 776 height 30
type input "106869 (kk)"
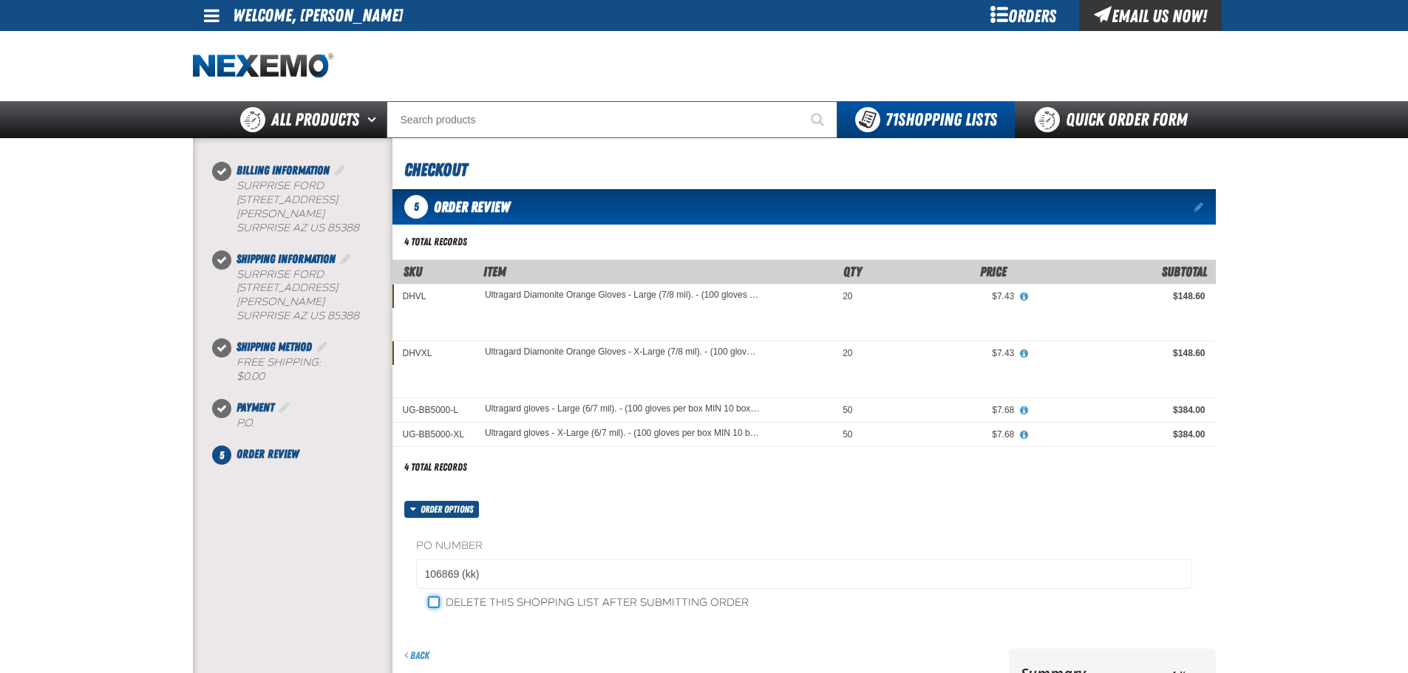
click at [433, 602] on input "Delete this shopping list after submitting order" at bounding box center [434, 602] width 12 height 12
checkbox input "true"
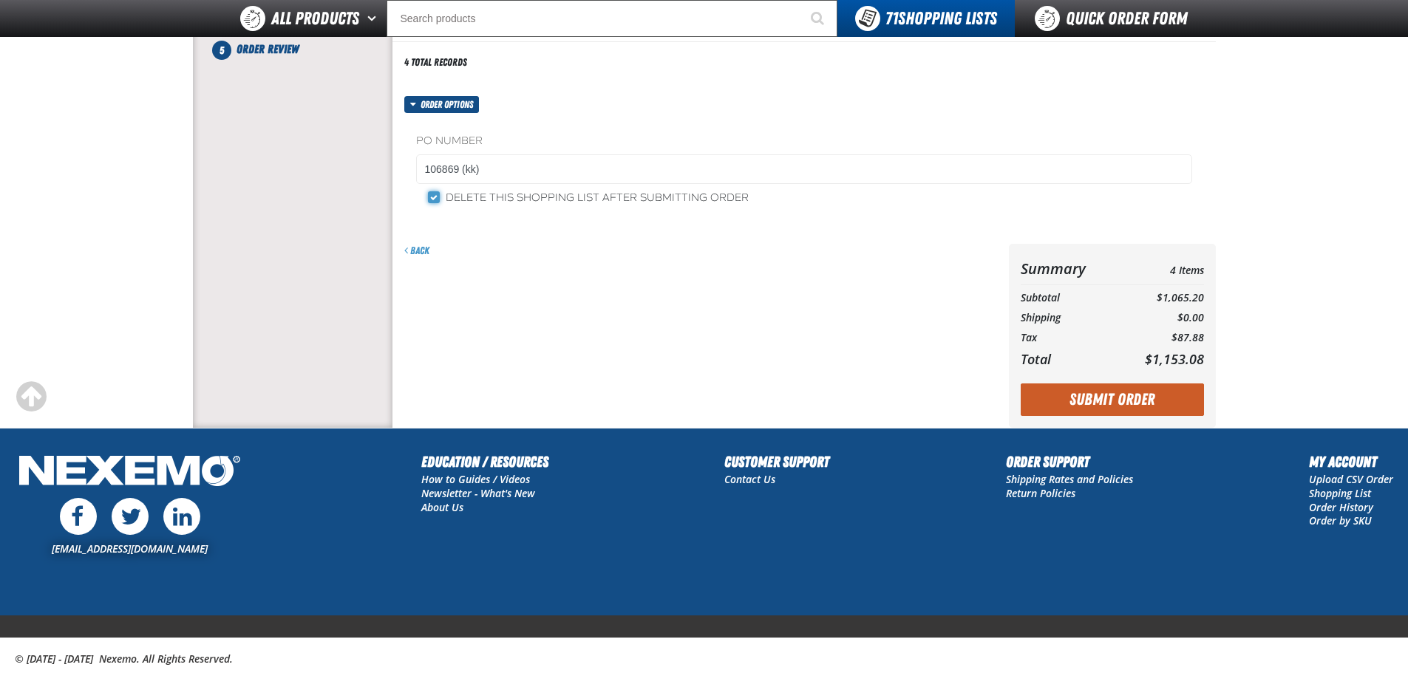
scroll to position [369, 0]
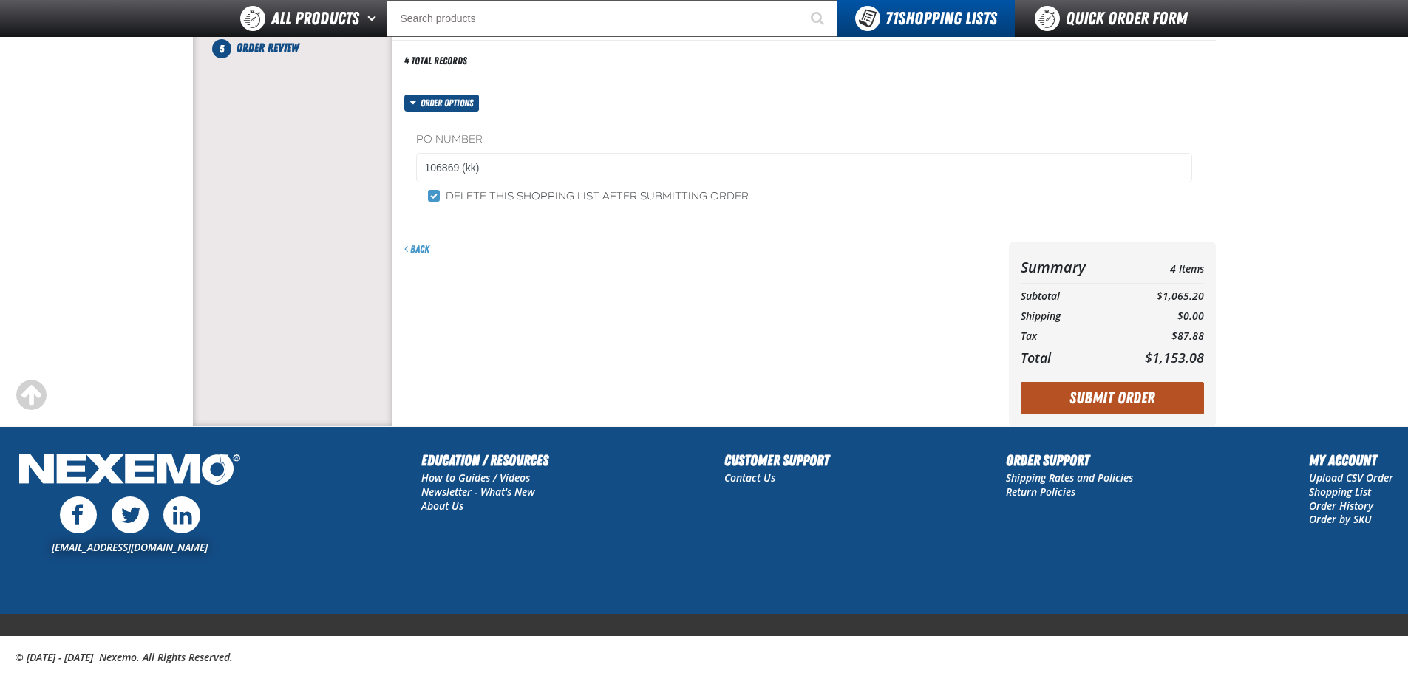
click at [1098, 394] on button "Submit Order" at bounding box center [1112, 398] width 183 height 33
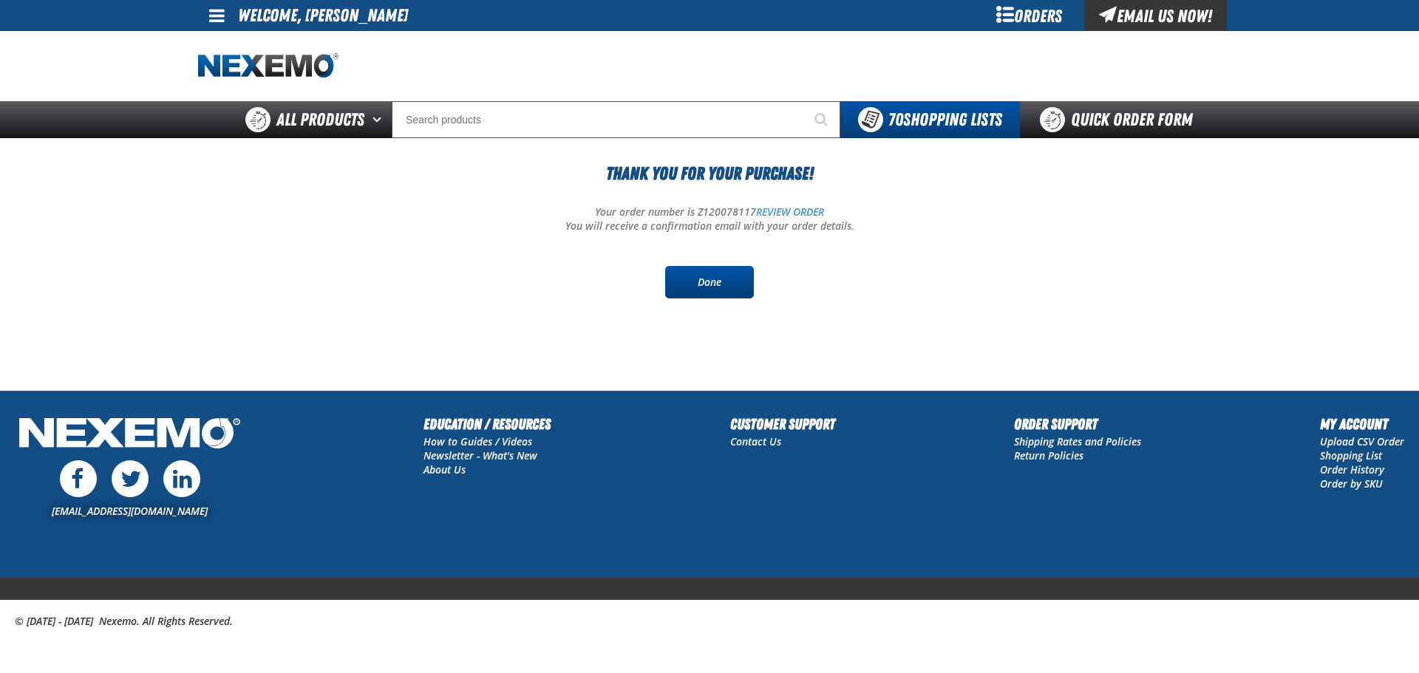
click at [704, 283] on link "Done" at bounding box center [709, 282] width 89 height 33
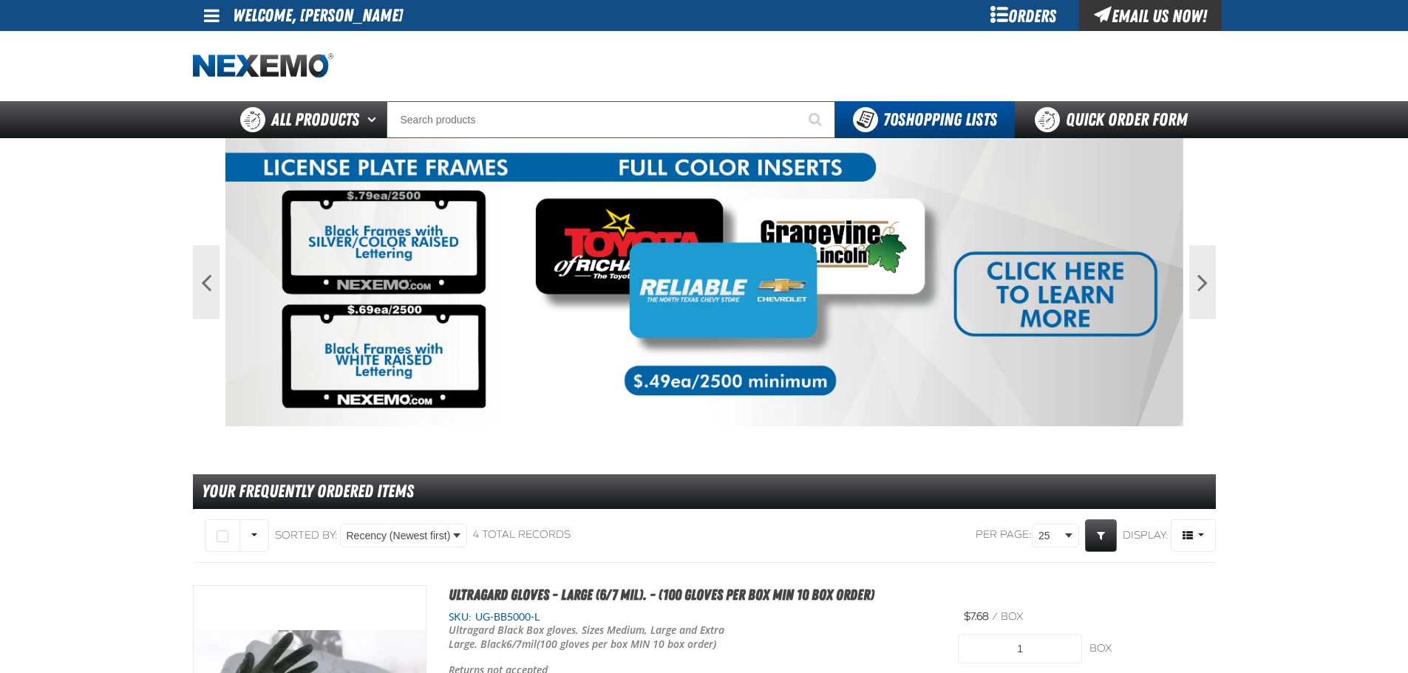
click at [212, 21] on span at bounding box center [212, 16] width 16 height 18
click at [222, 76] on link "Sign Out Sign Out" at bounding box center [225, 72] width 50 height 14
